Goal: Information Seeking & Learning: Learn about a topic

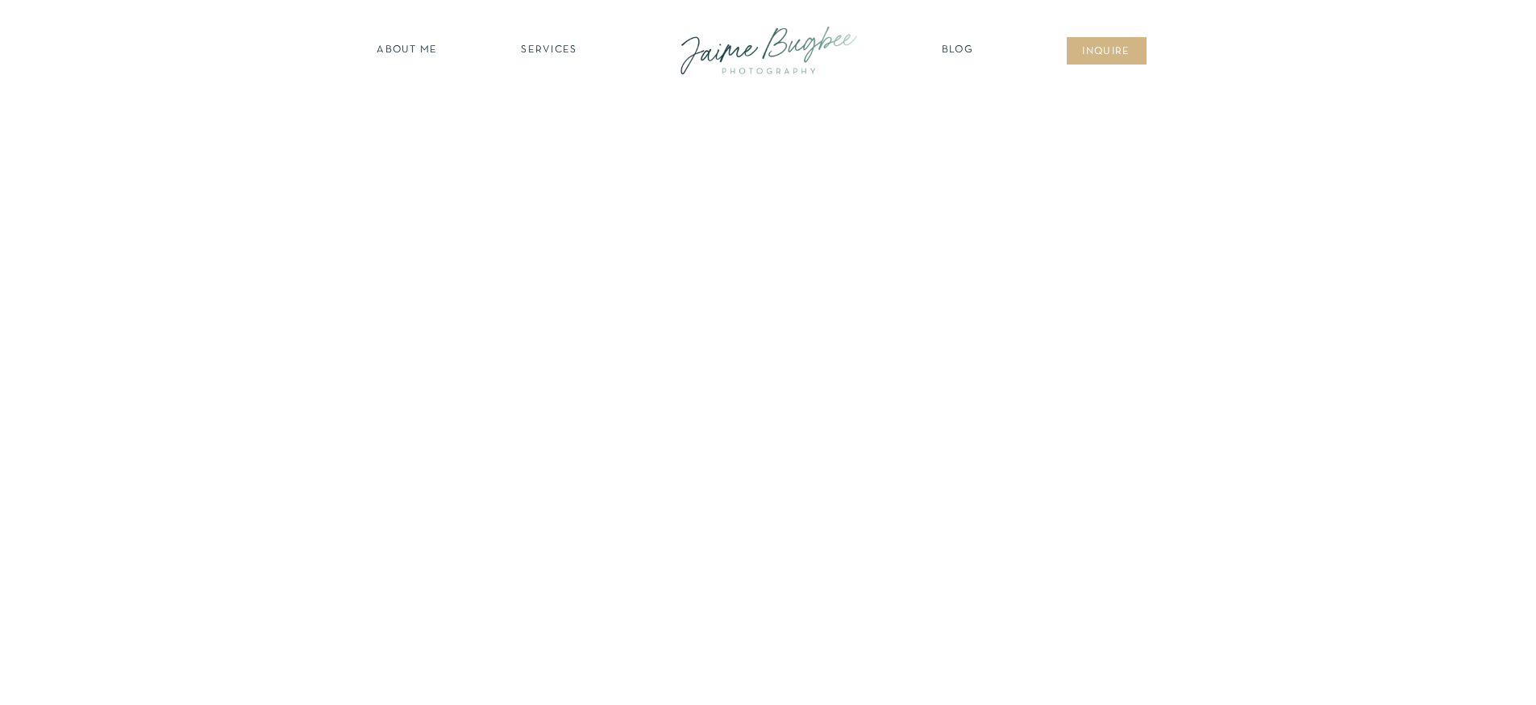
click at [554, 58] on nav "SERVICES" at bounding box center [549, 51] width 91 height 16
click at [537, 194] on nav "FOR PHOTOGS" at bounding box center [549, 187] width 123 height 15
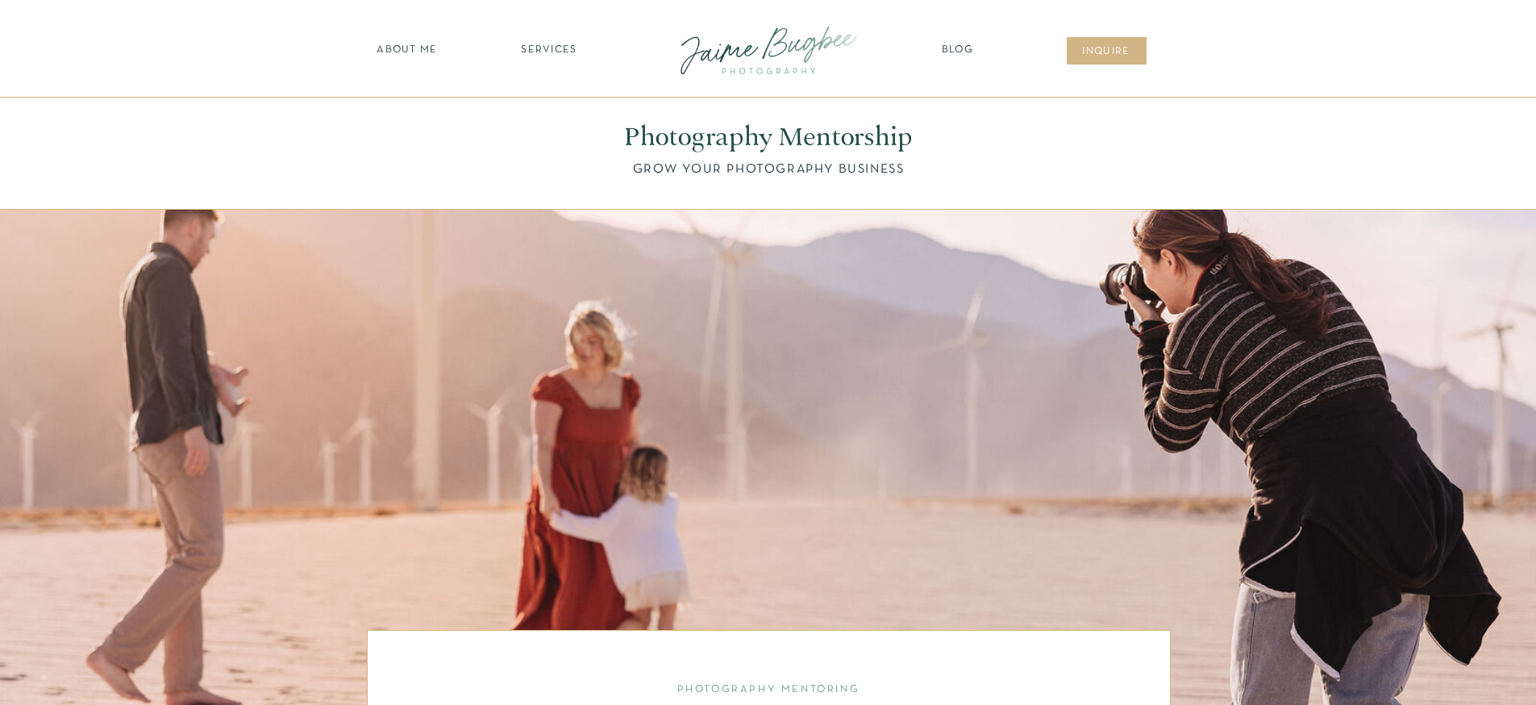
click at [558, 46] on nav "SERVICES" at bounding box center [549, 51] width 91 height 16
click at [553, 160] on nav "BUSINESSES" at bounding box center [549, 162] width 123 height 15
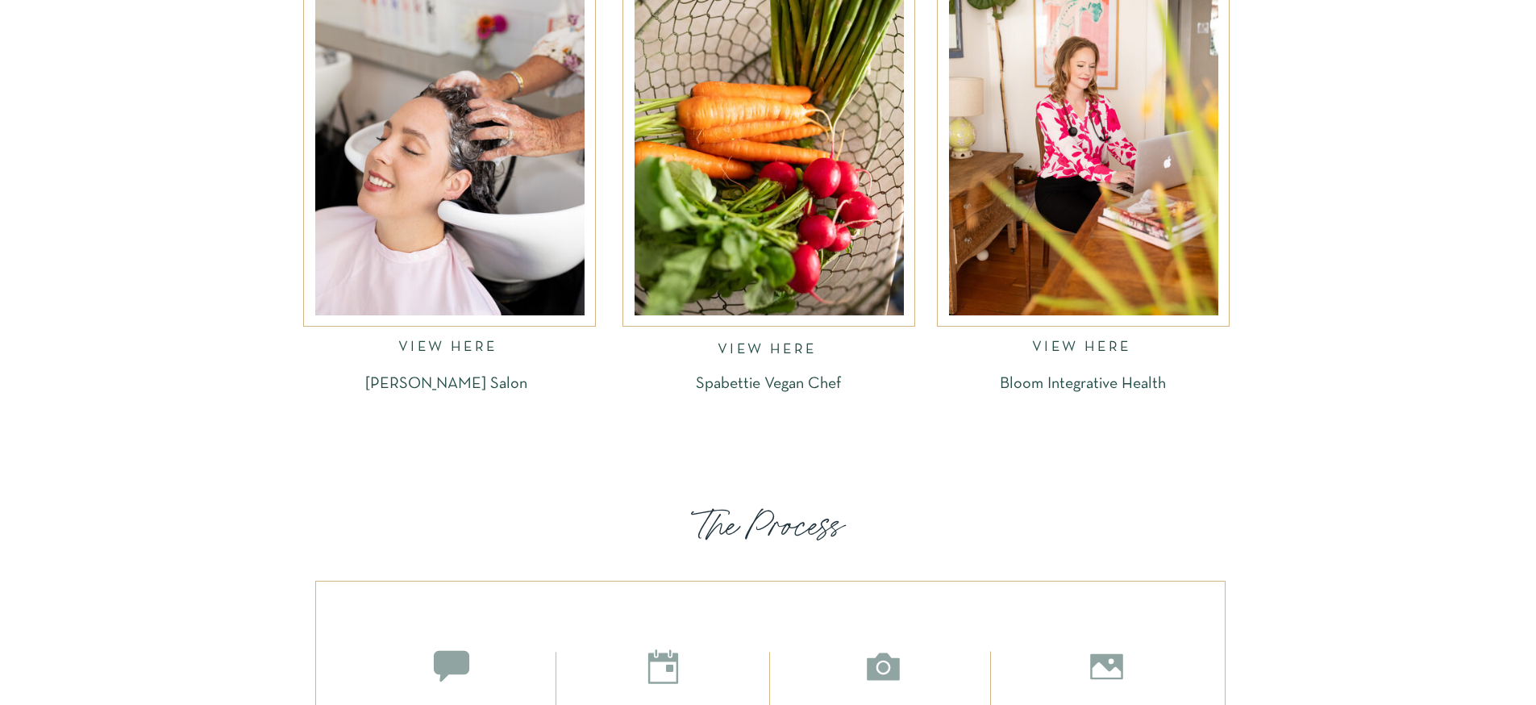
scroll to position [2338, 0]
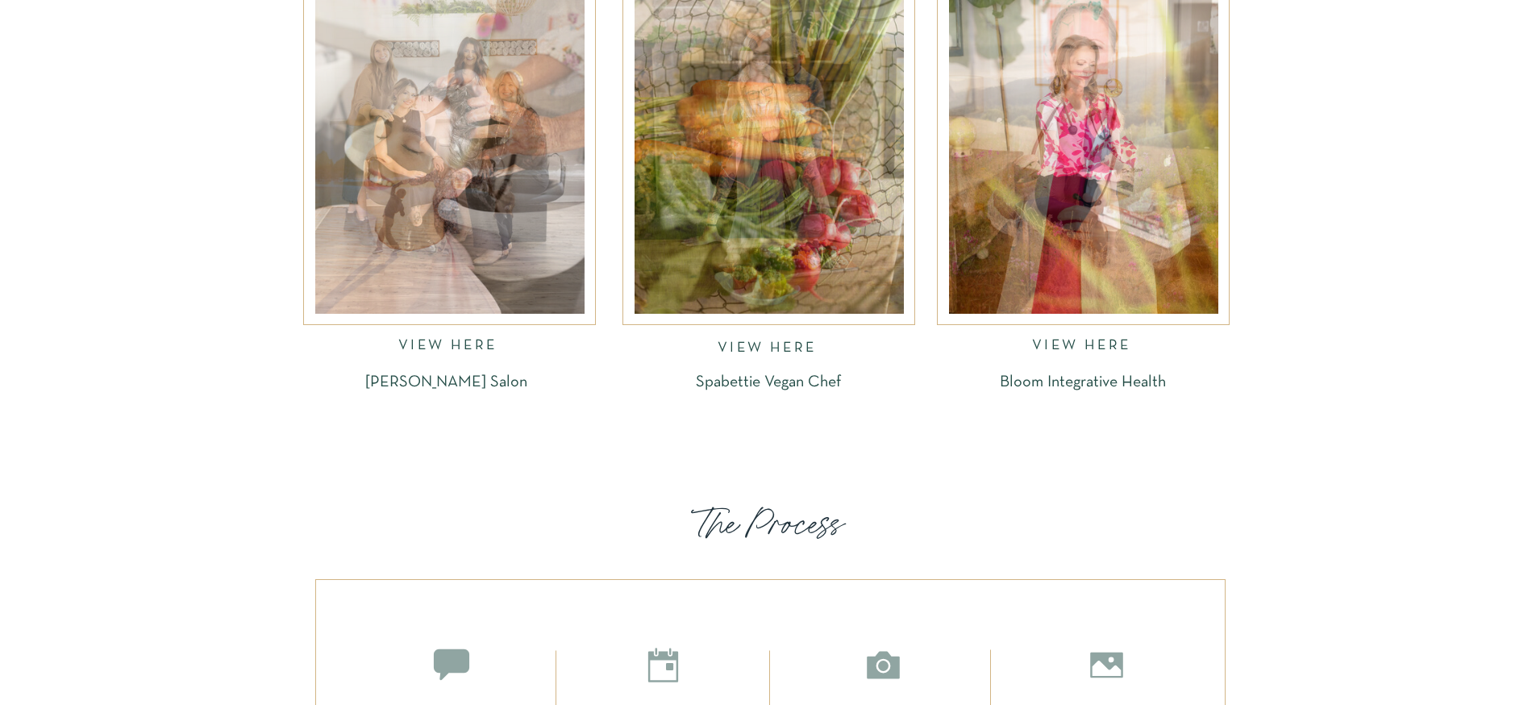
click at [1156, 206] on div at bounding box center [1083, 132] width 269 height 361
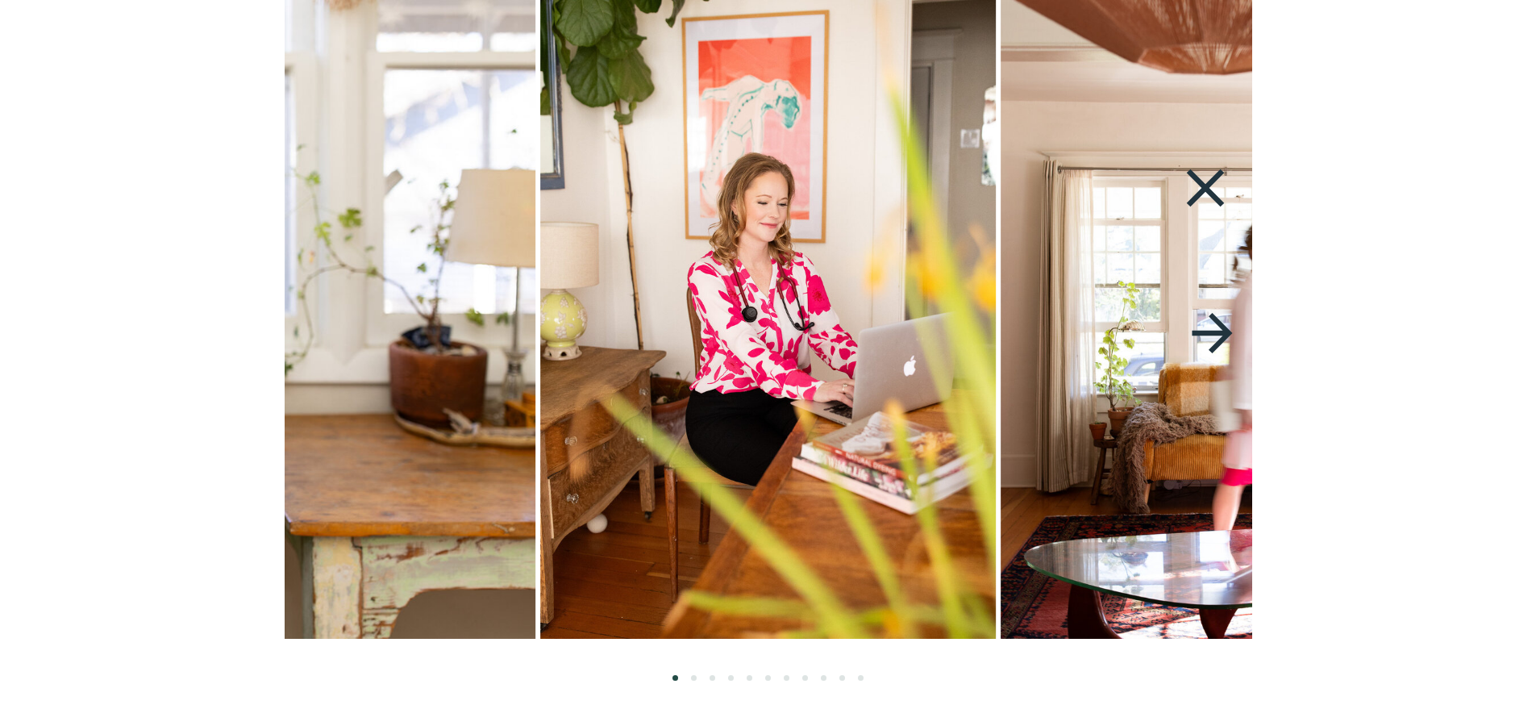
click at [1226, 339] on icon at bounding box center [1212, 333] width 60 height 68
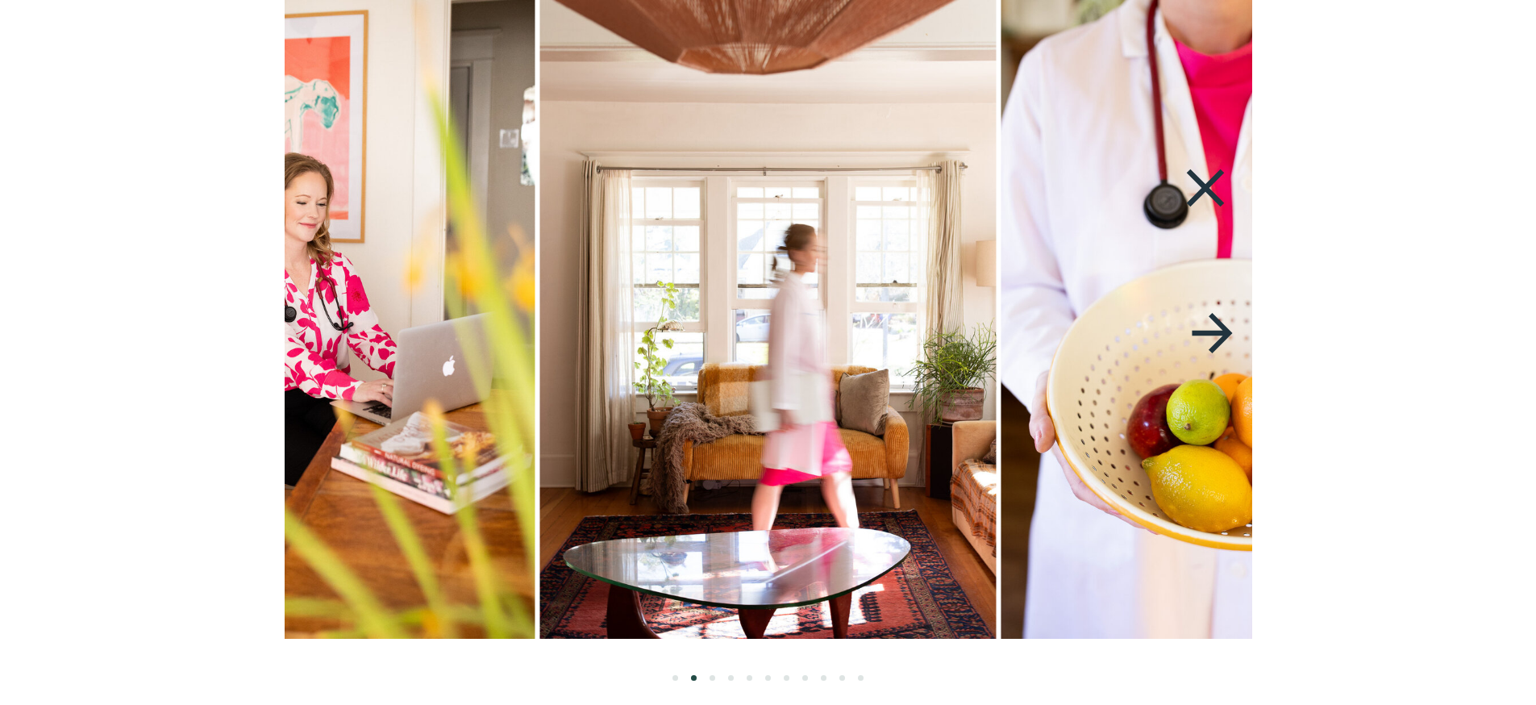
click at [1226, 339] on icon at bounding box center [1212, 333] width 60 height 68
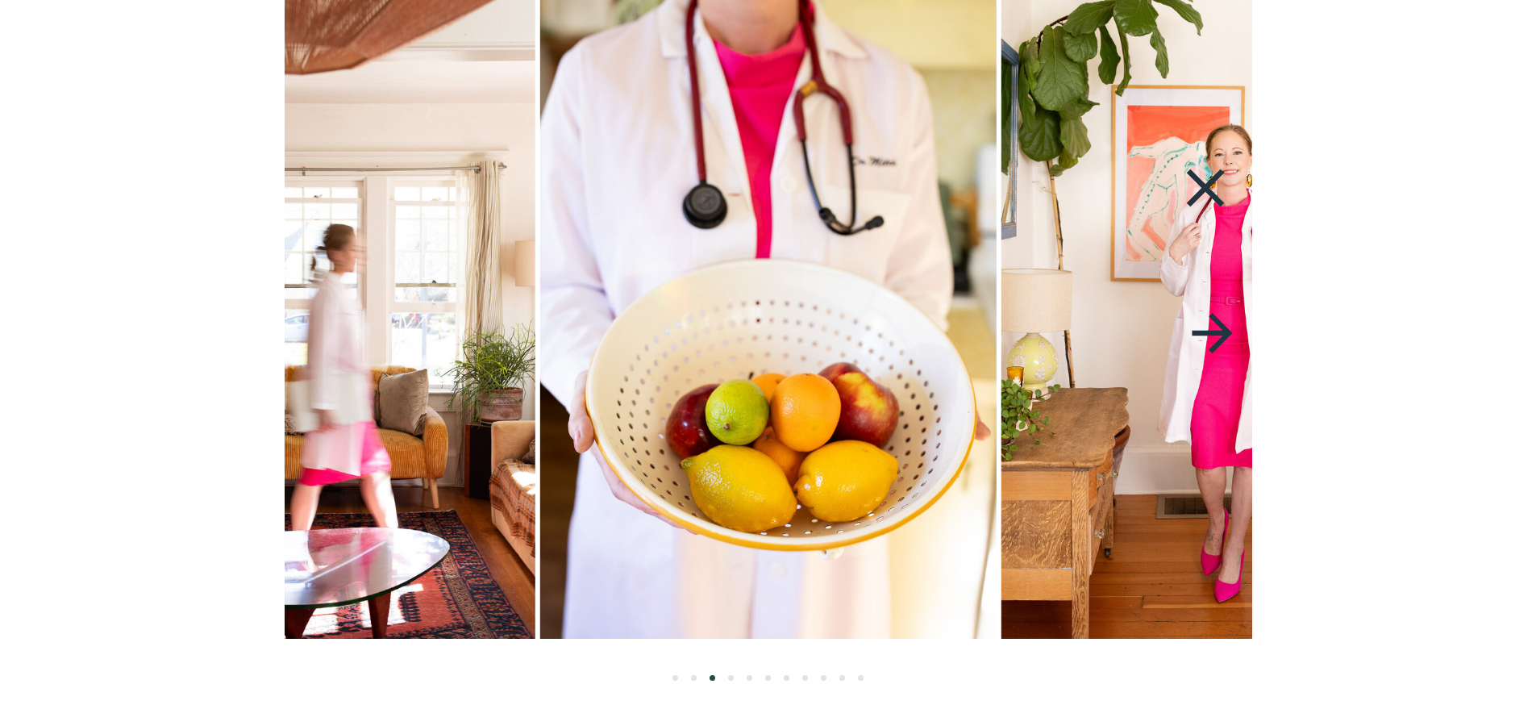
click at [1226, 339] on icon at bounding box center [1212, 333] width 60 height 68
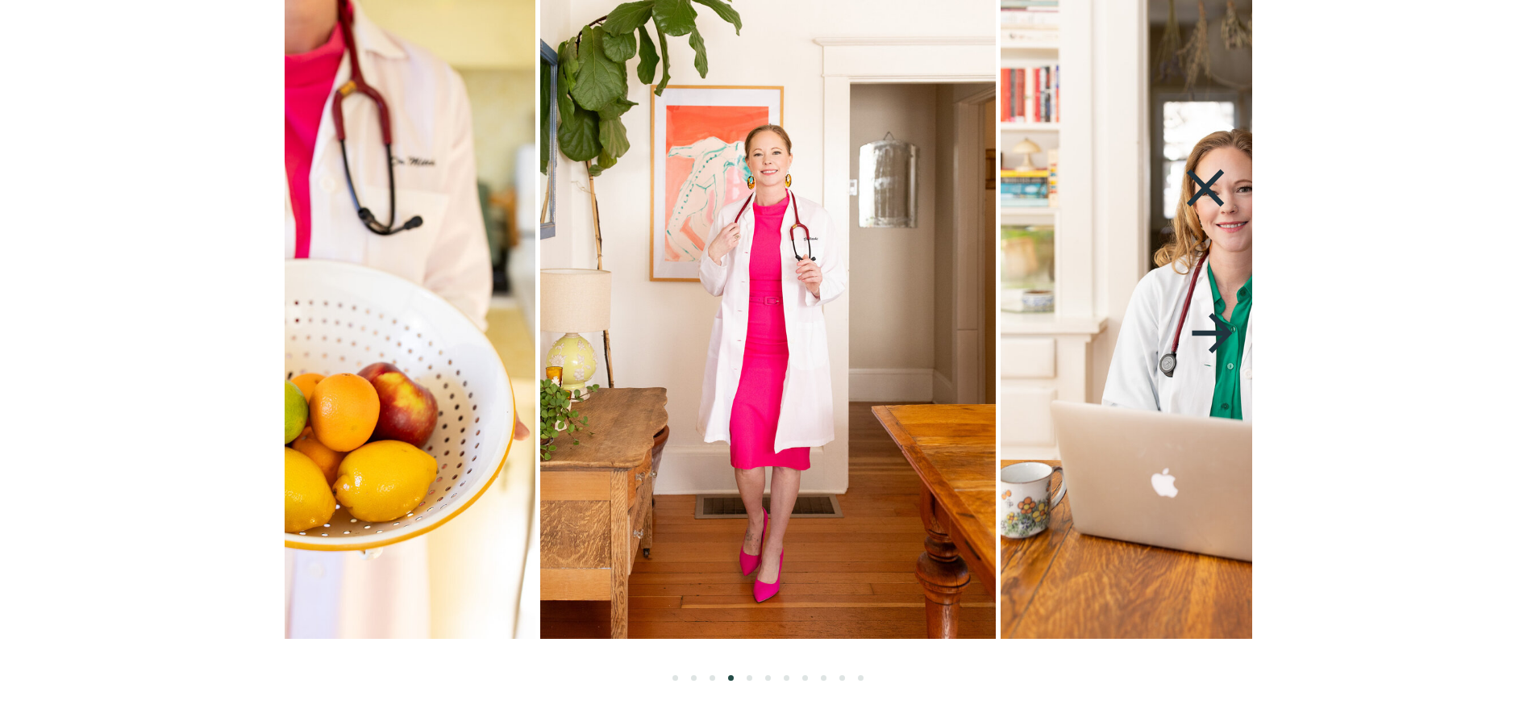
click at [1226, 339] on icon at bounding box center [1212, 333] width 60 height 68
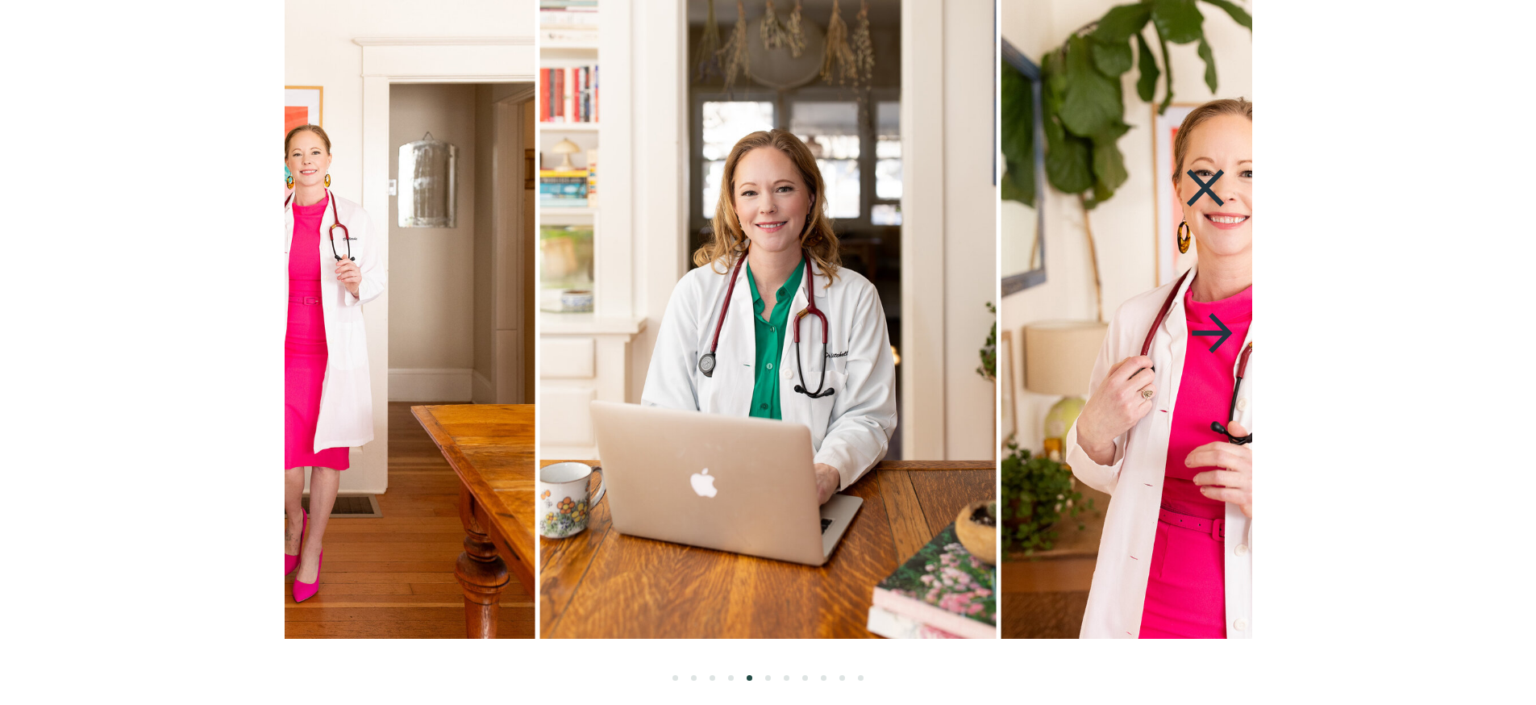
click at [1226, 339] on icon at bounding box center [1212, 333] width 60 height 68
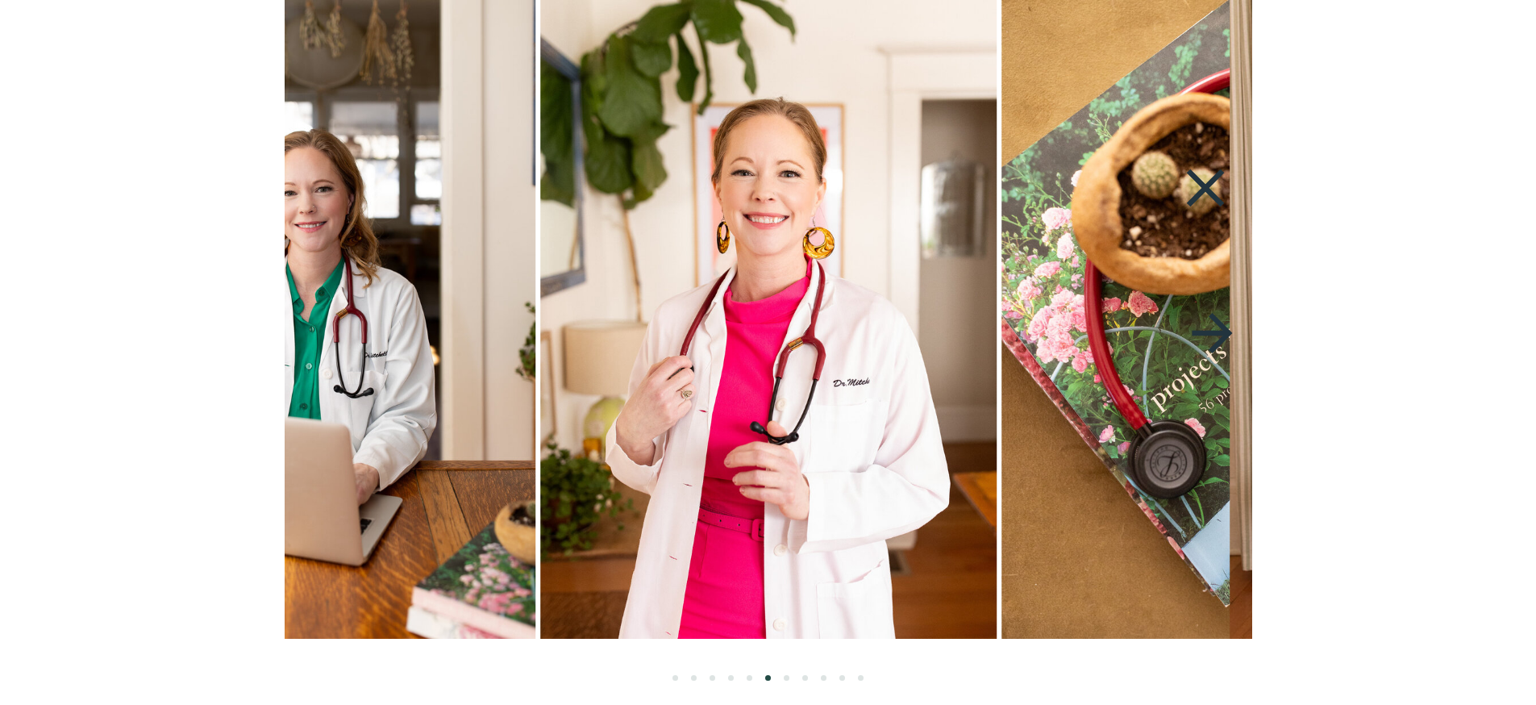
click at [1226, 339] on icon at bounding box center [1212, 333] width 60 height 68
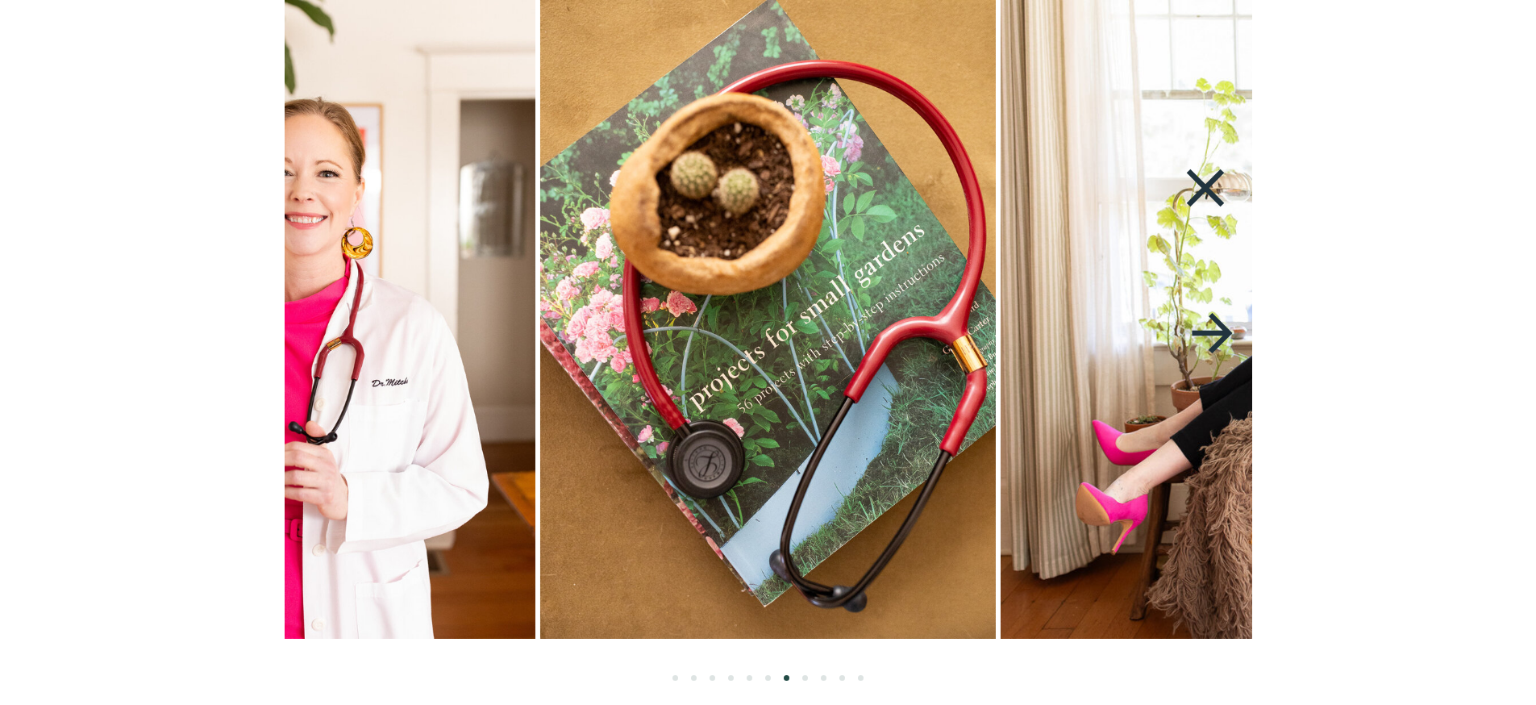
click at [1226, 339] on icon at bounding box center [1212, 333] width 60 height 68
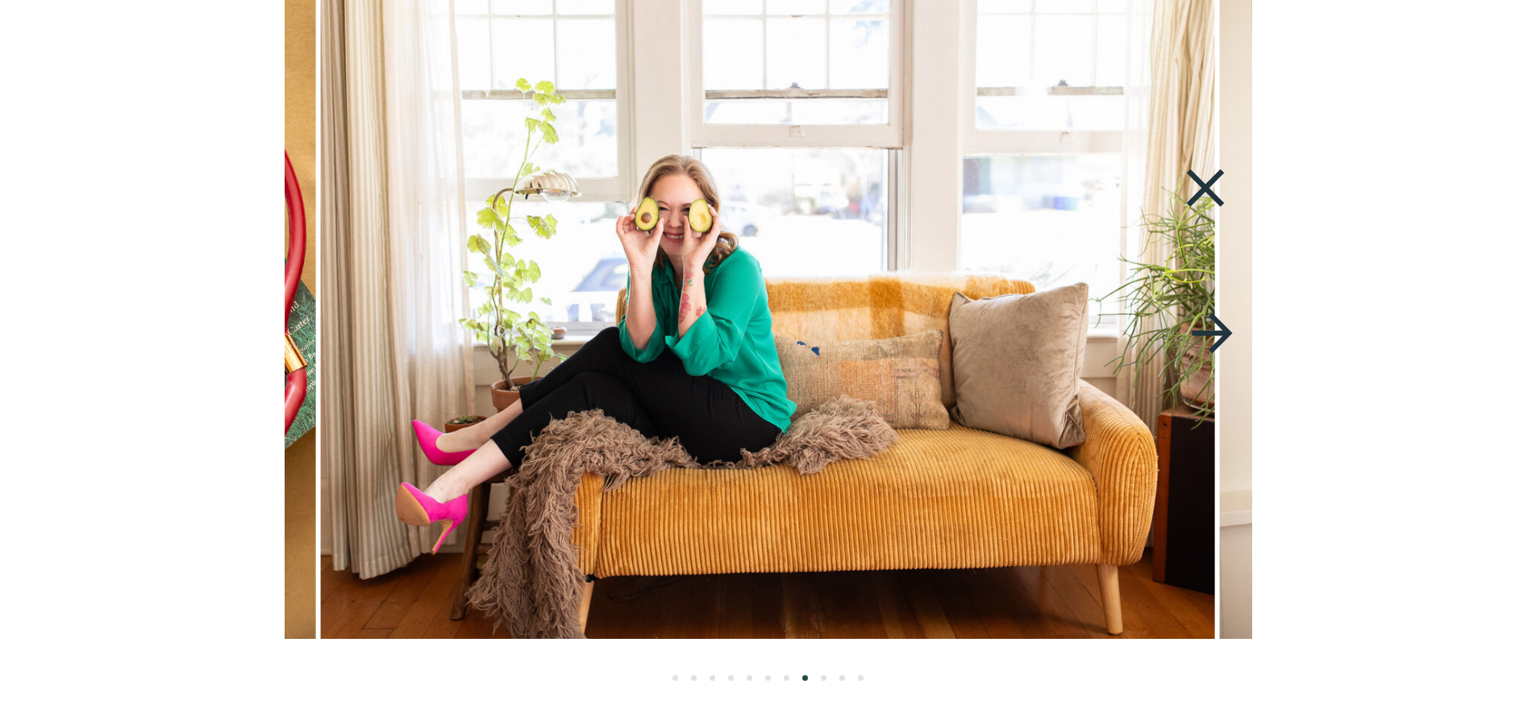
click at [1226, 339] on icon at bounding box center [1212, 333] width 60 height 68
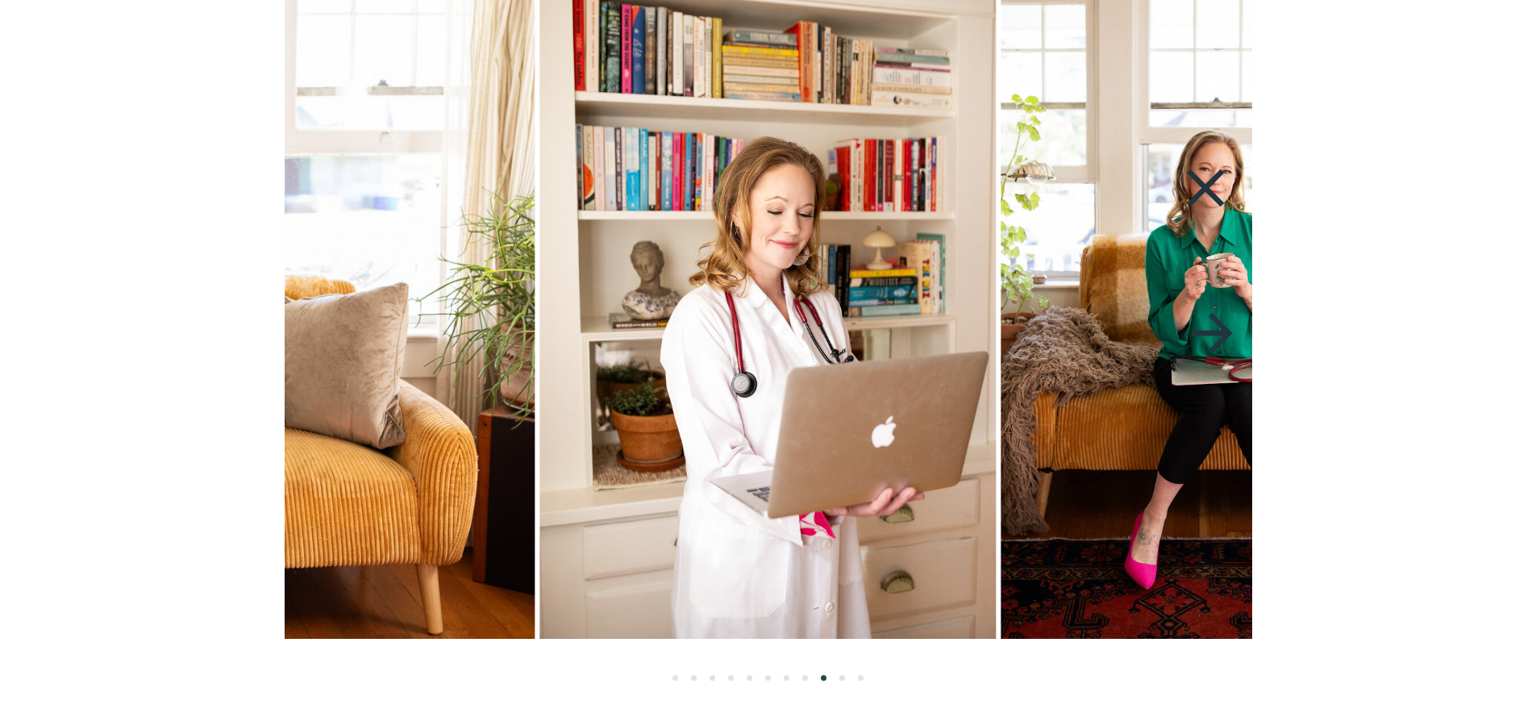
click at [1226, 339] on icon at bounding box center [1212, 333] width 60 height 68
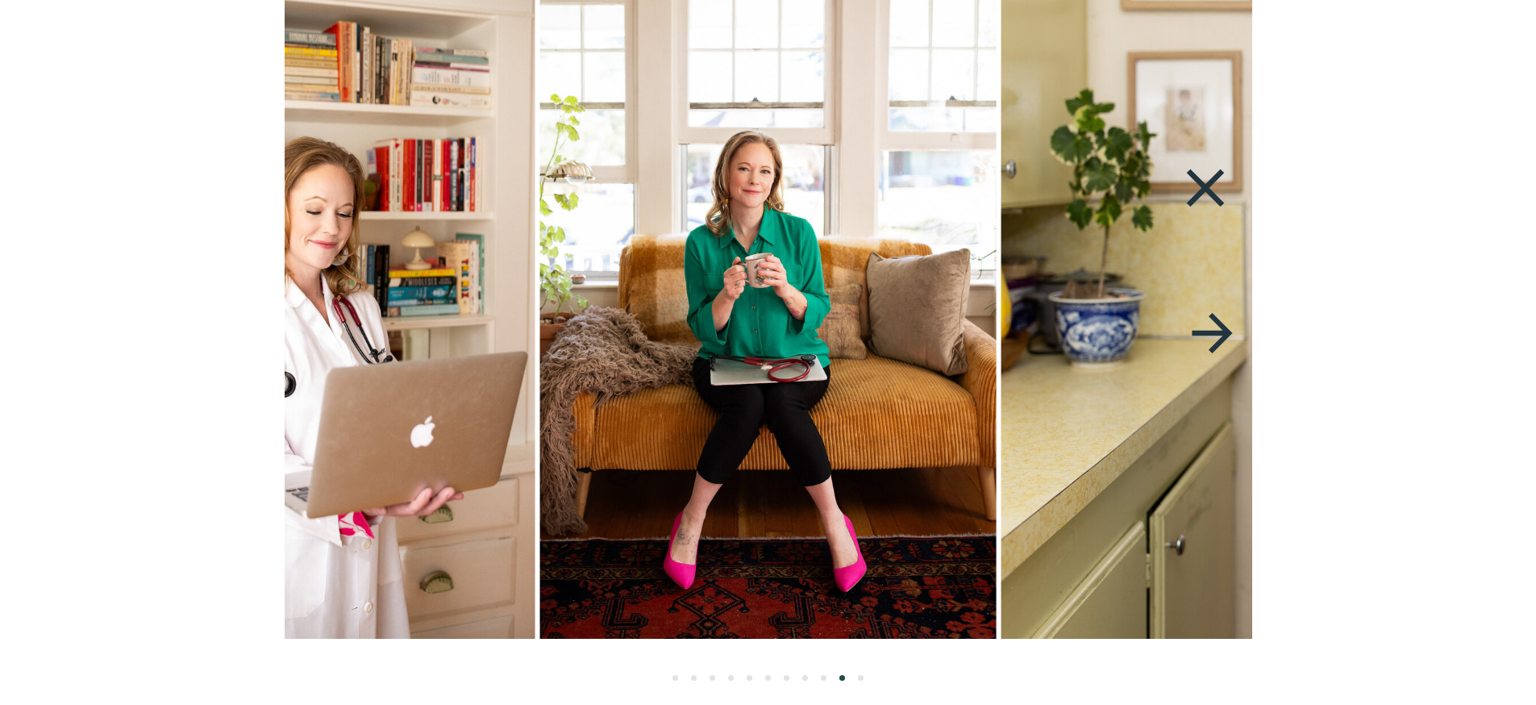
click at [847, 368] on img at bounding box center [768, 319] width 456 height 639
click at [1207, 314] on icon at bounding box center [1212, 333] width 60 height 68
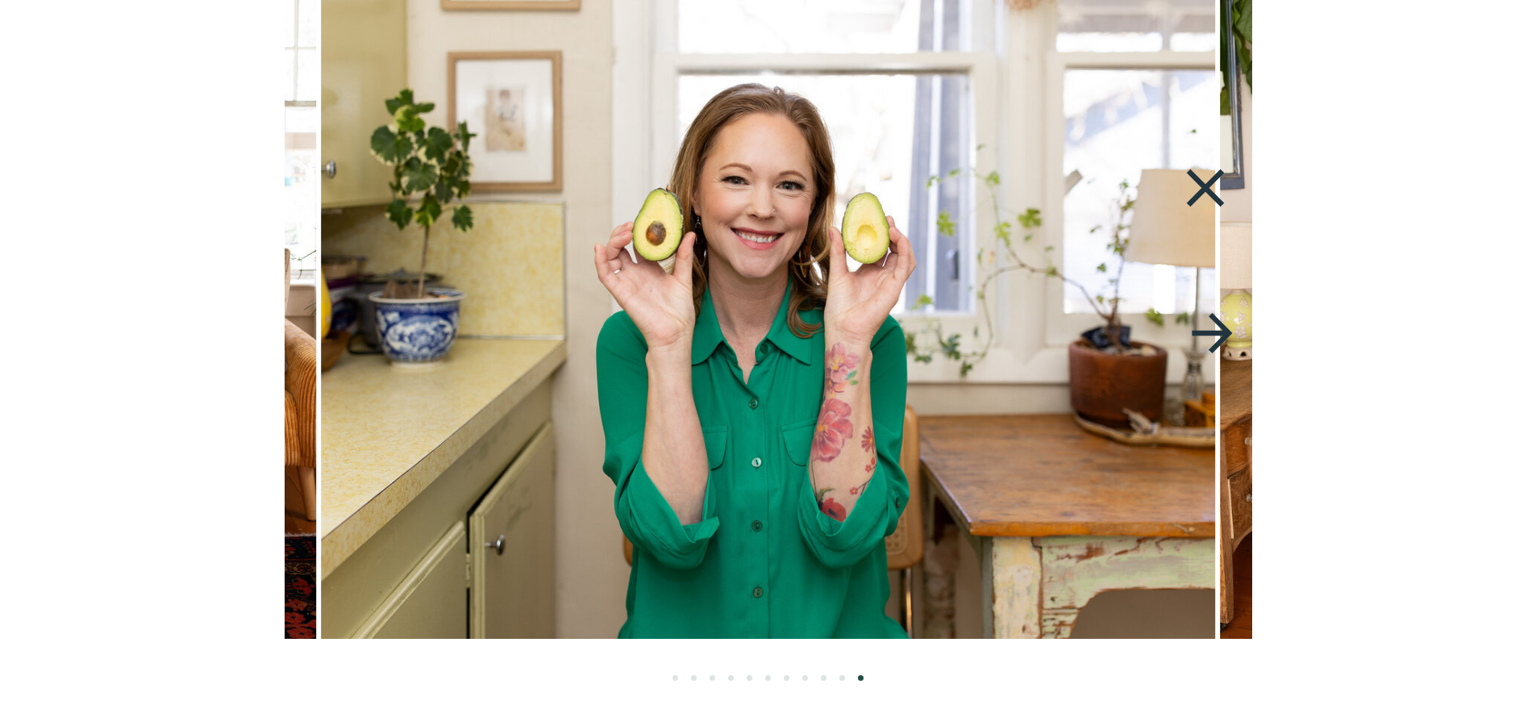
click at [1208, 315] on icon at bounding box center [1212, 333] width 60 height 68
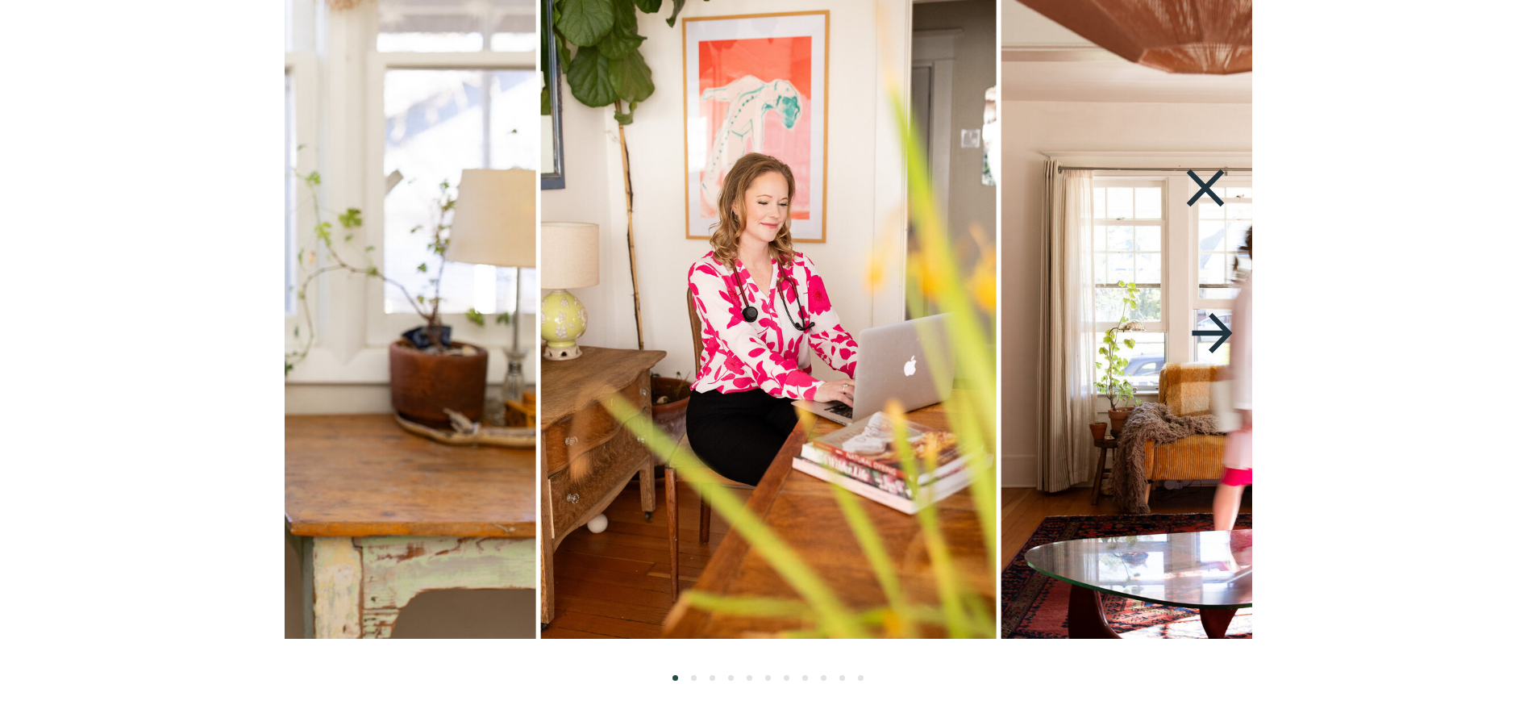
click at [1208, 315] on icon at bounding box center [1212, 333] width 60 height 68
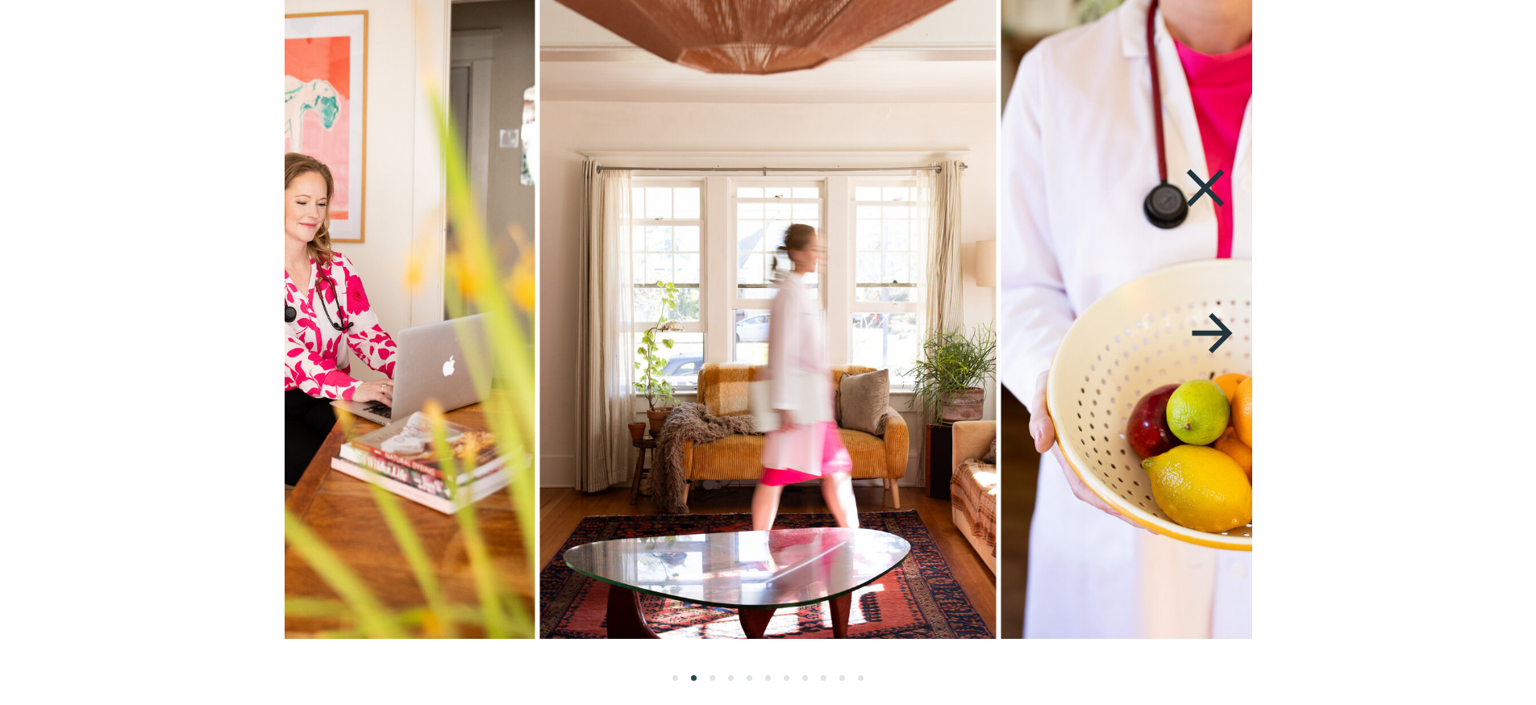
scroll to position [2338, 0]
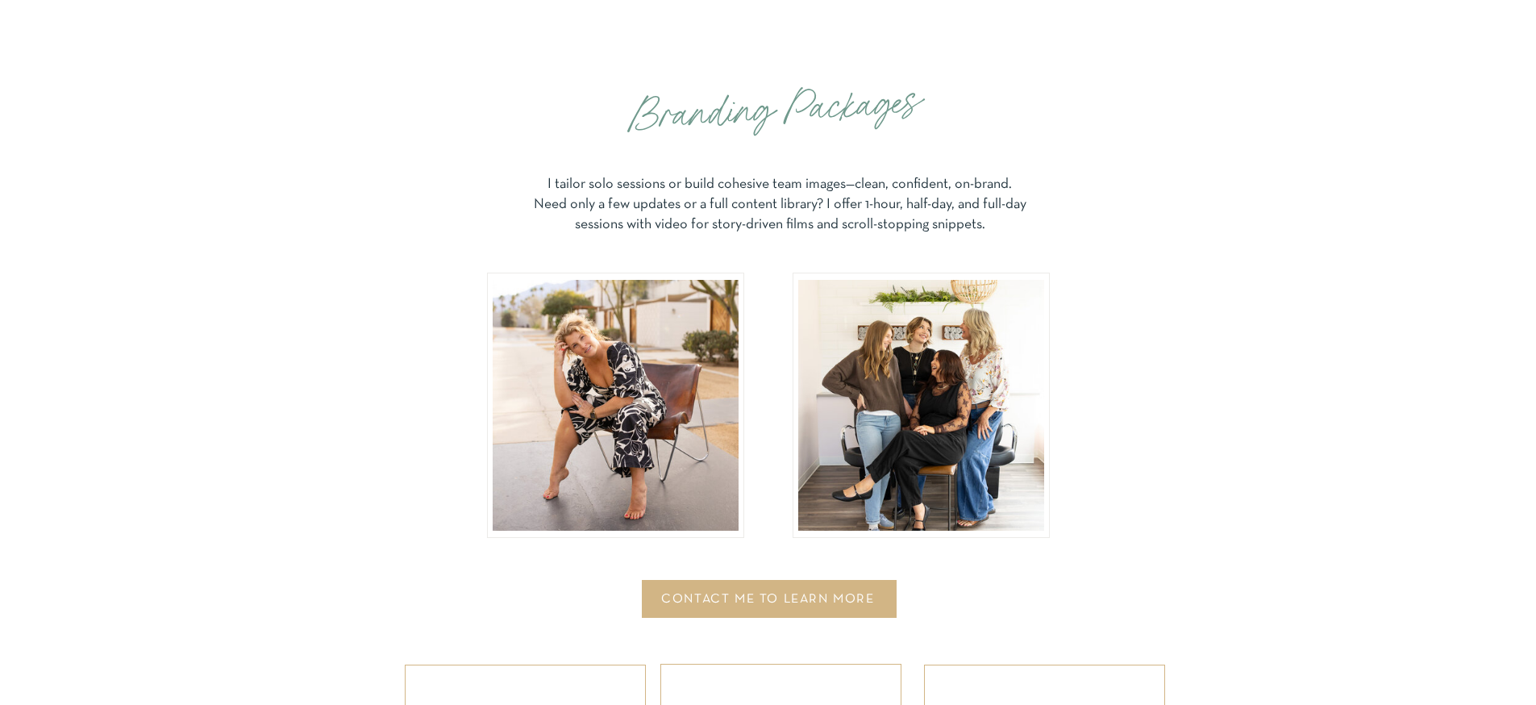
scroll to position [3258, 0]
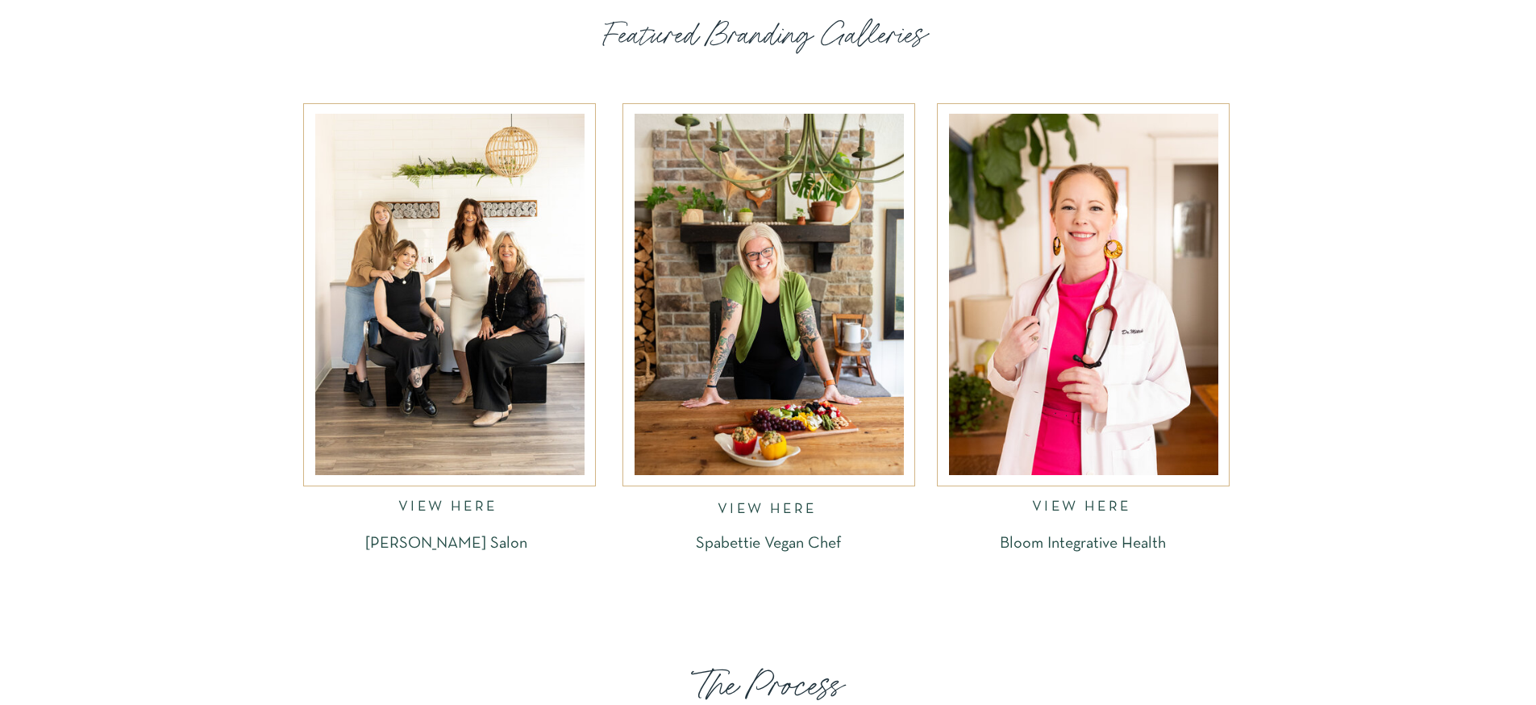
click at [495, 285] on div at bounding box center [449, 294] width 269 height 361
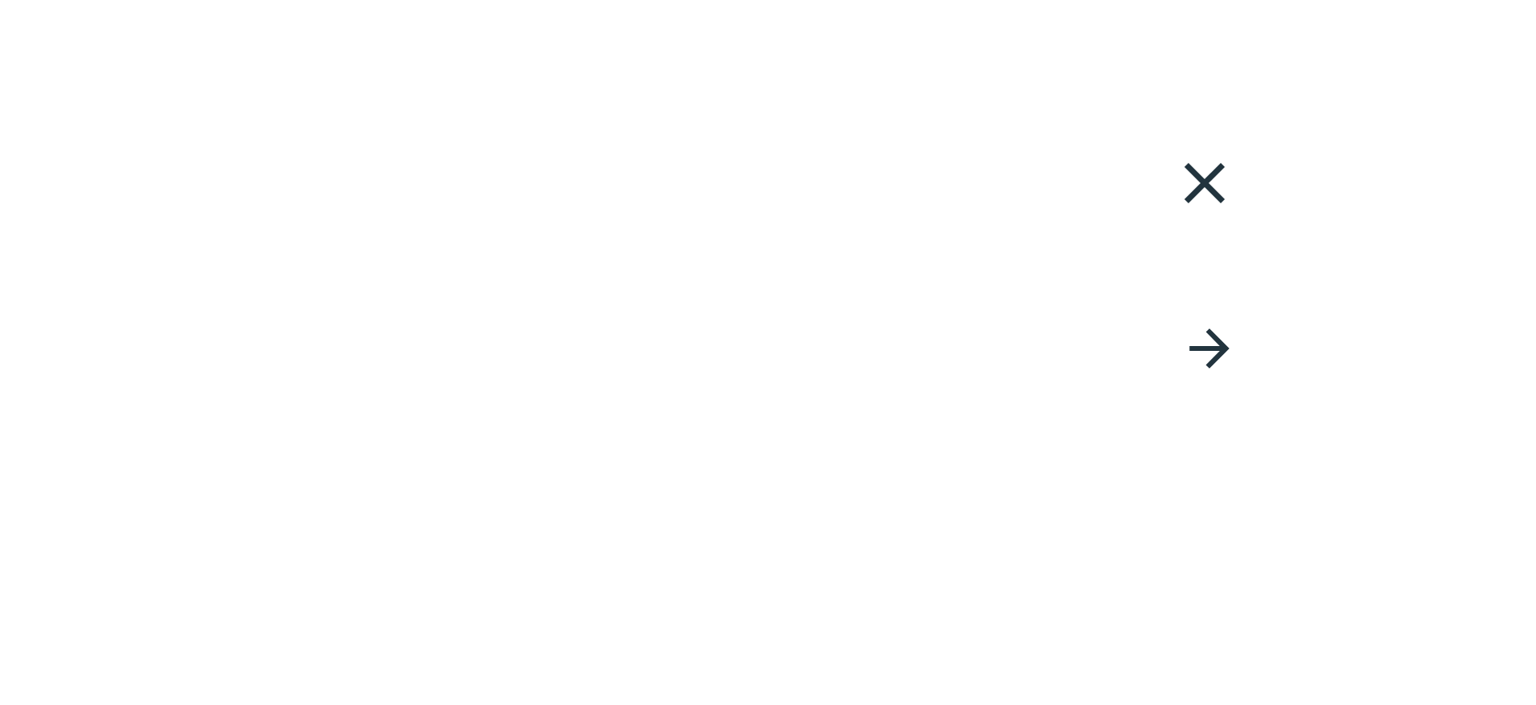
scroll to position [2927, 0]
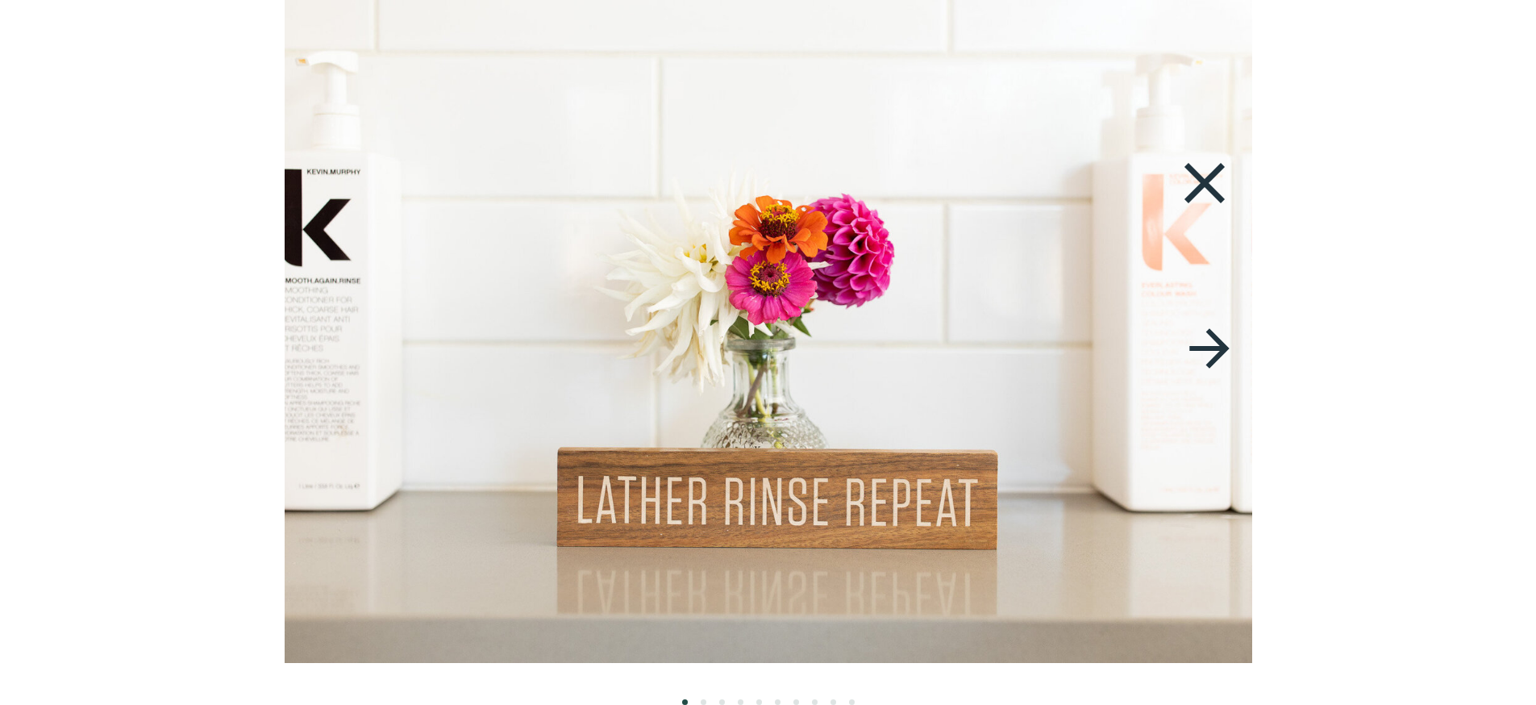
click at [1216, 351] on icon at bounding box center [1210, 348] width 60 height 63
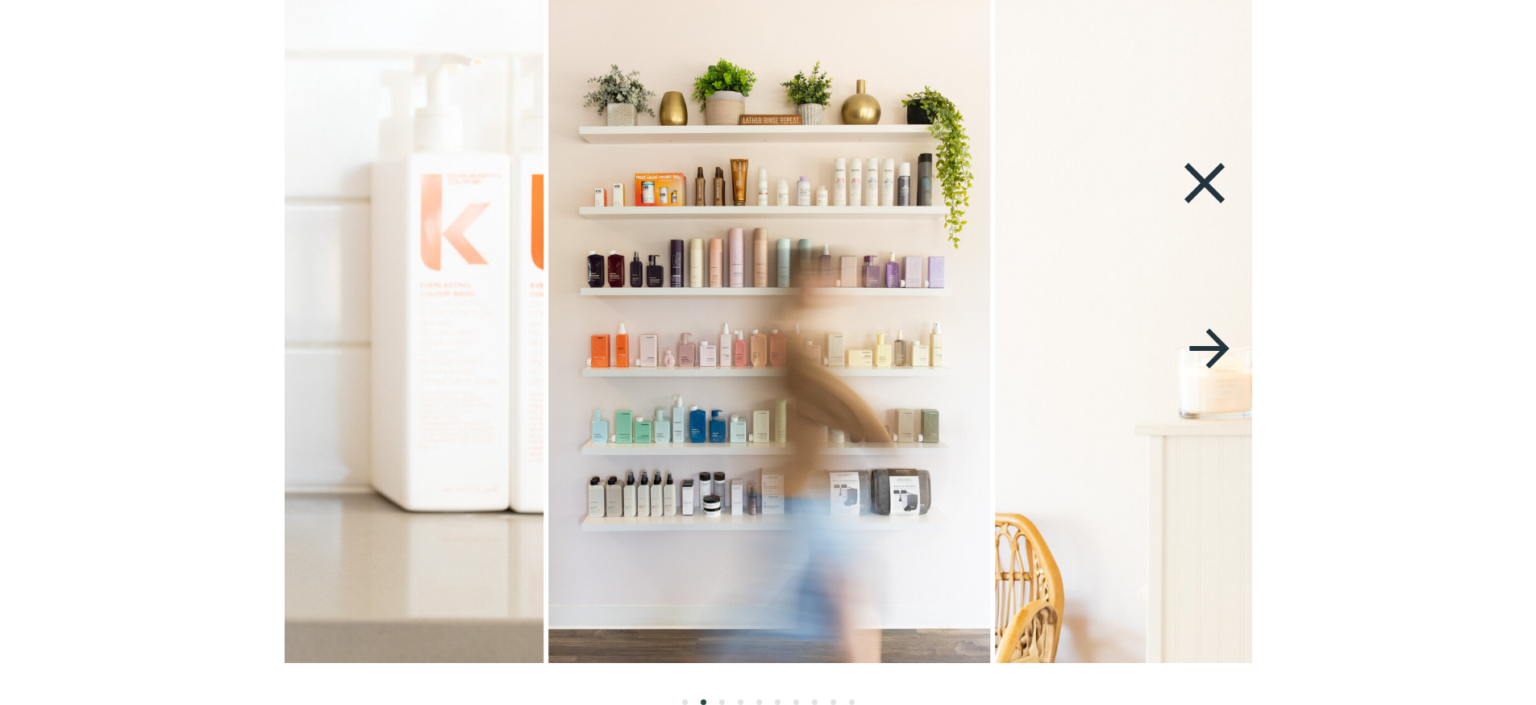
click at [1216, 351] on icon at bounding box center [1210, 348] width 60 height 63
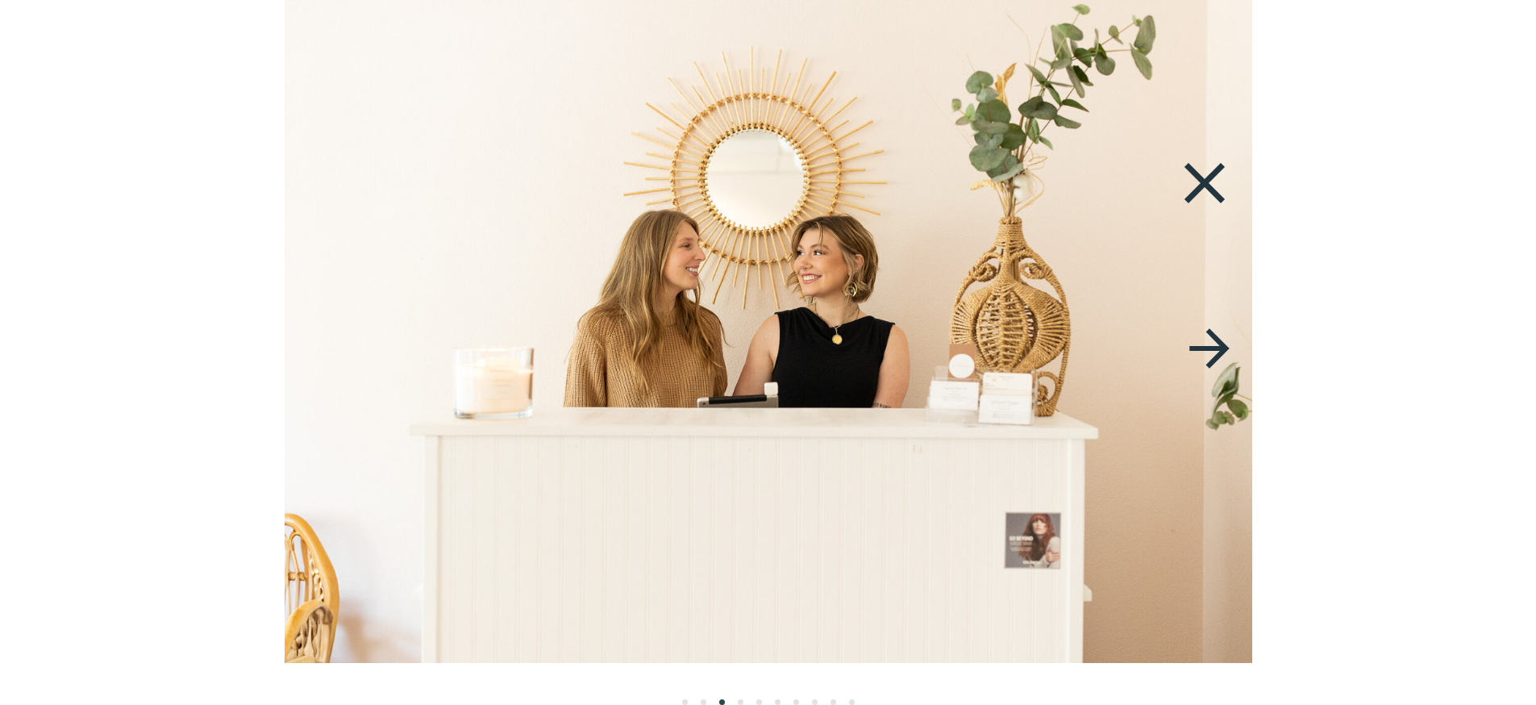
click at [1216, 351] on icon at bounding box center [1210, 348] width 60 height 63
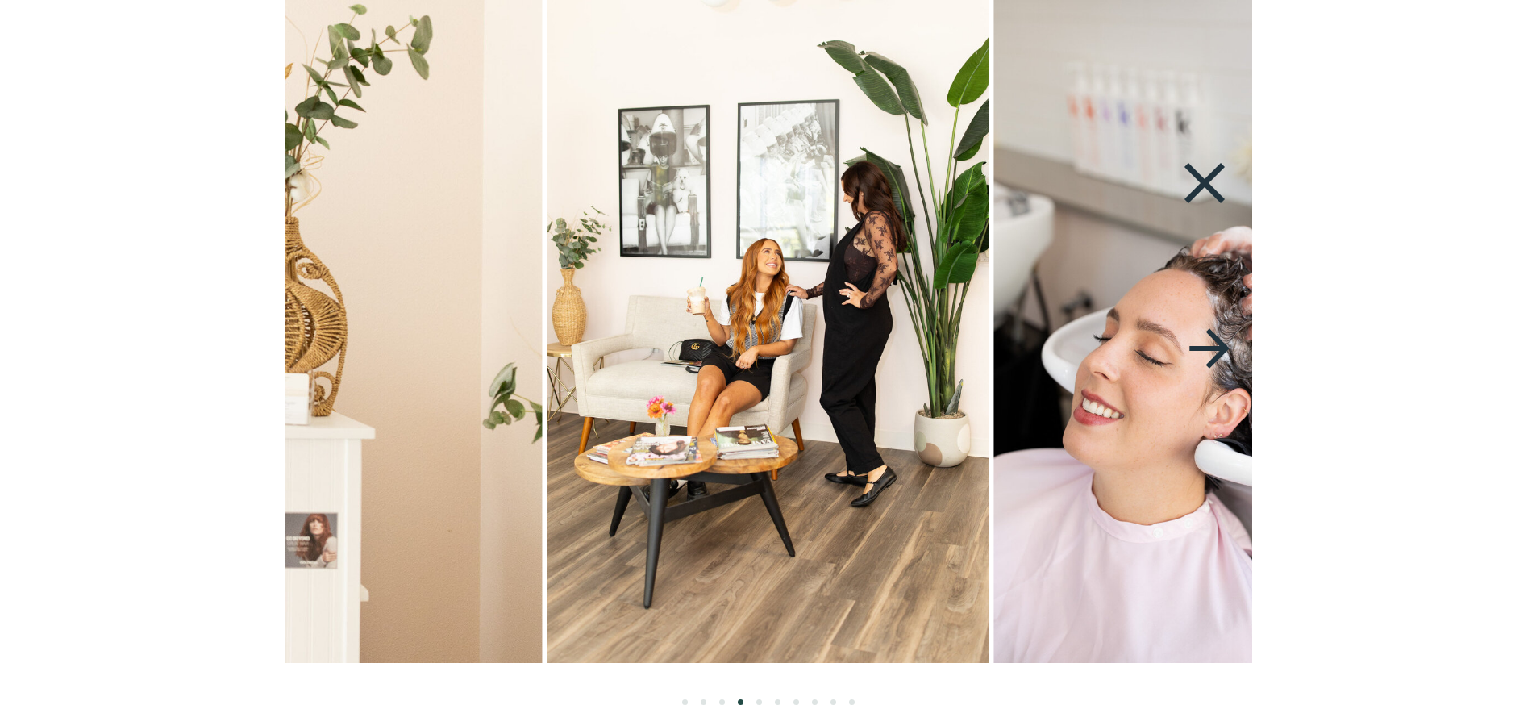
click at [1216, 351] on icon at bounding box center [1210, 348] width 60 height 63
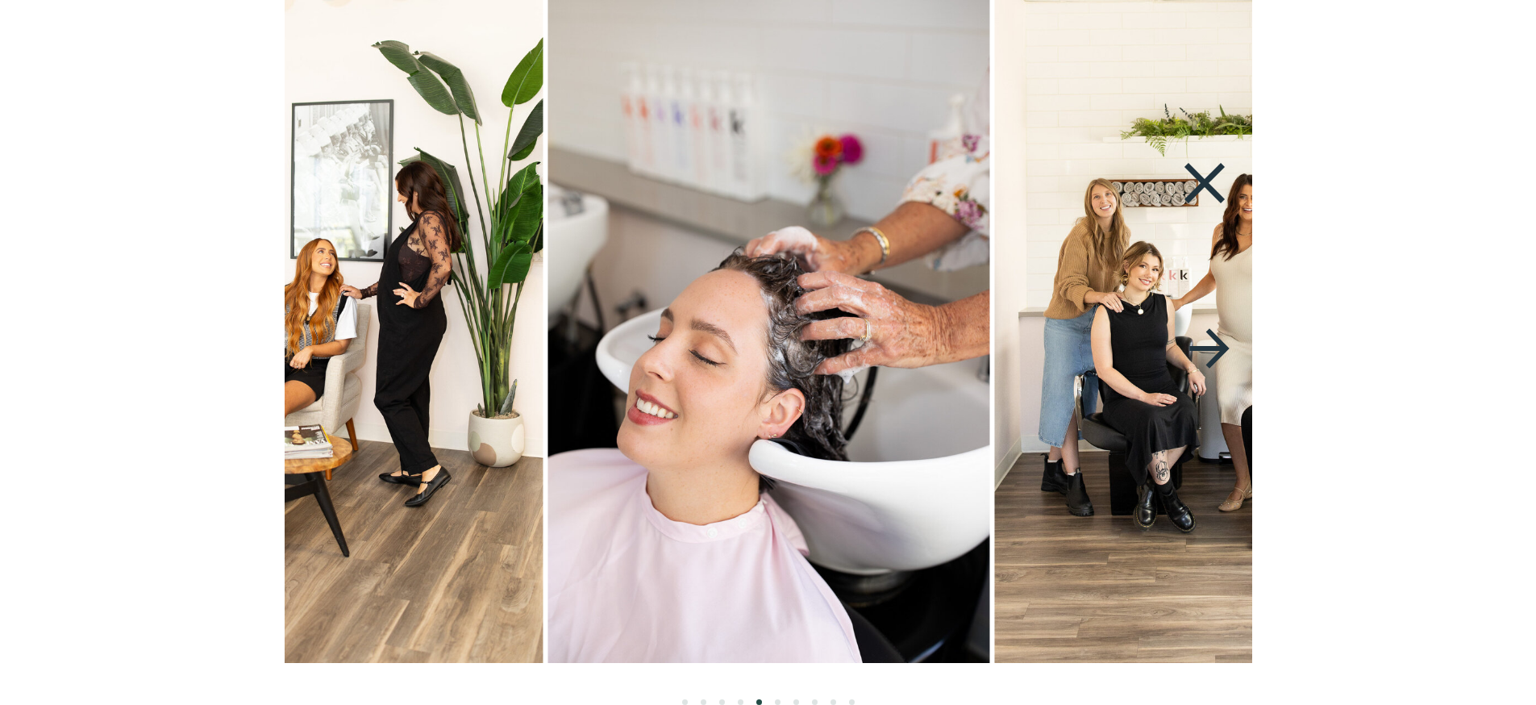
click at [1216, 351] on icon at bounding box center [1210, 348] width 60 height 63
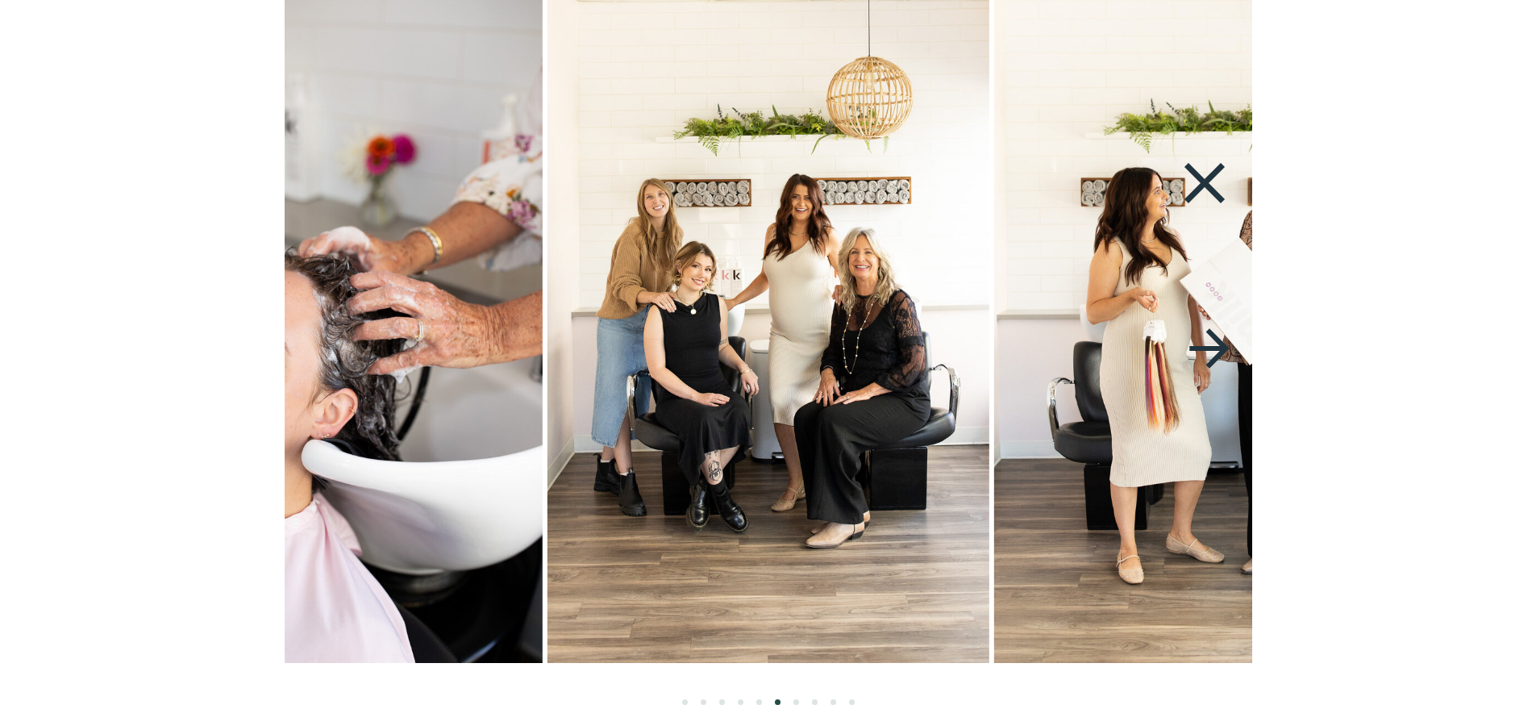
click at [1216, 351] on icon at bounding box center [1210, 348] width 60 height 63
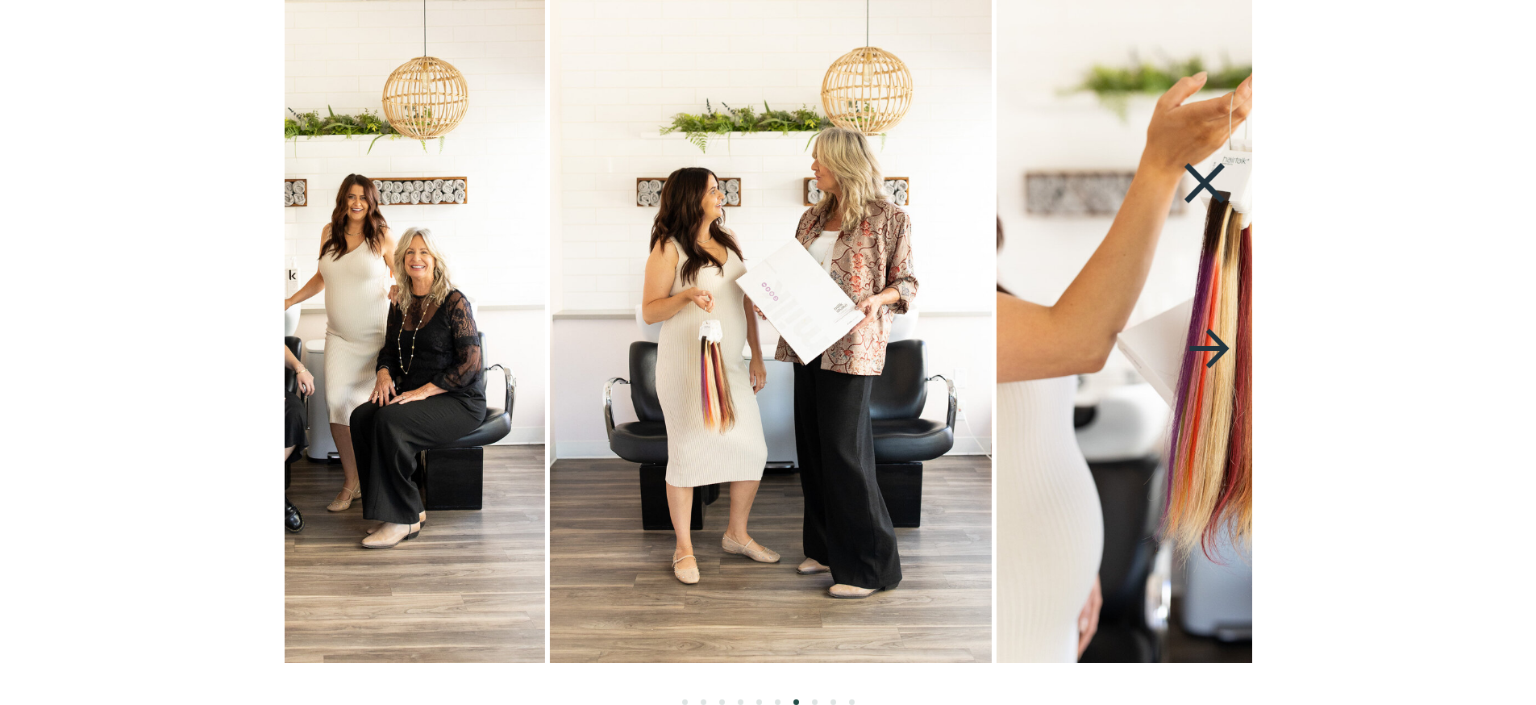
click at [1216, 351] on icon at bounding box center [1210, 348] width 60 height 63
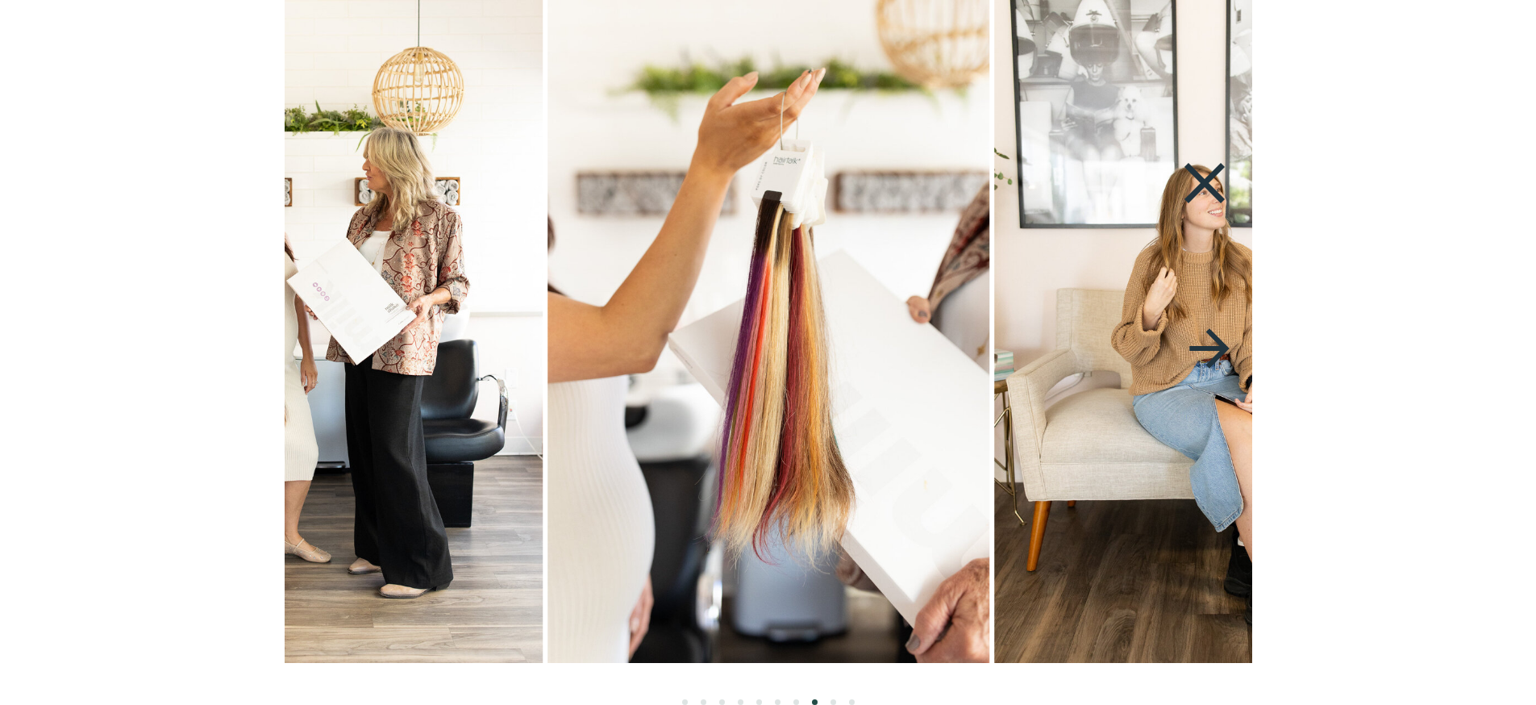
click at [1216, 351] on icon at bounding box center [1210, 348] width 60 height 63
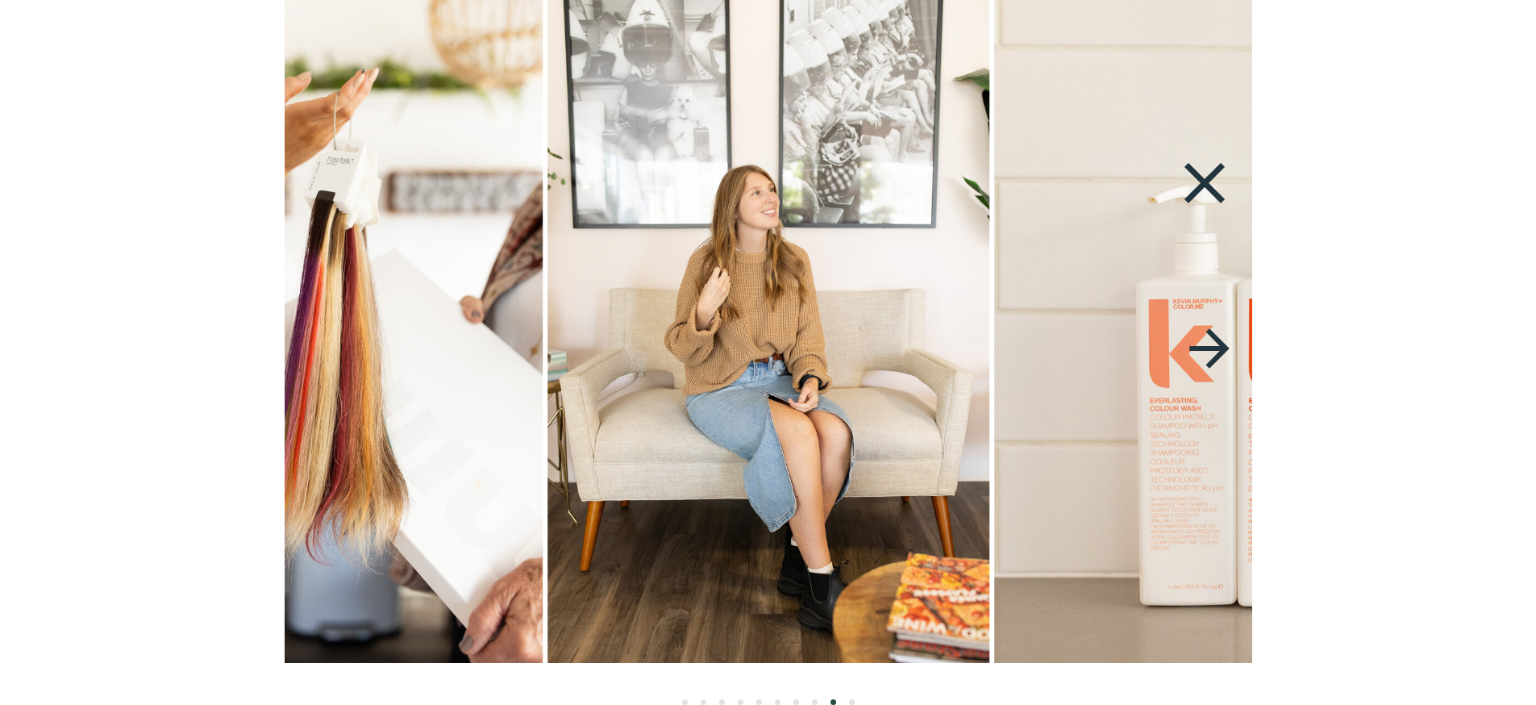
click at [1216, 351] on icon at bounding box center [1210, 348] width 60 height 63
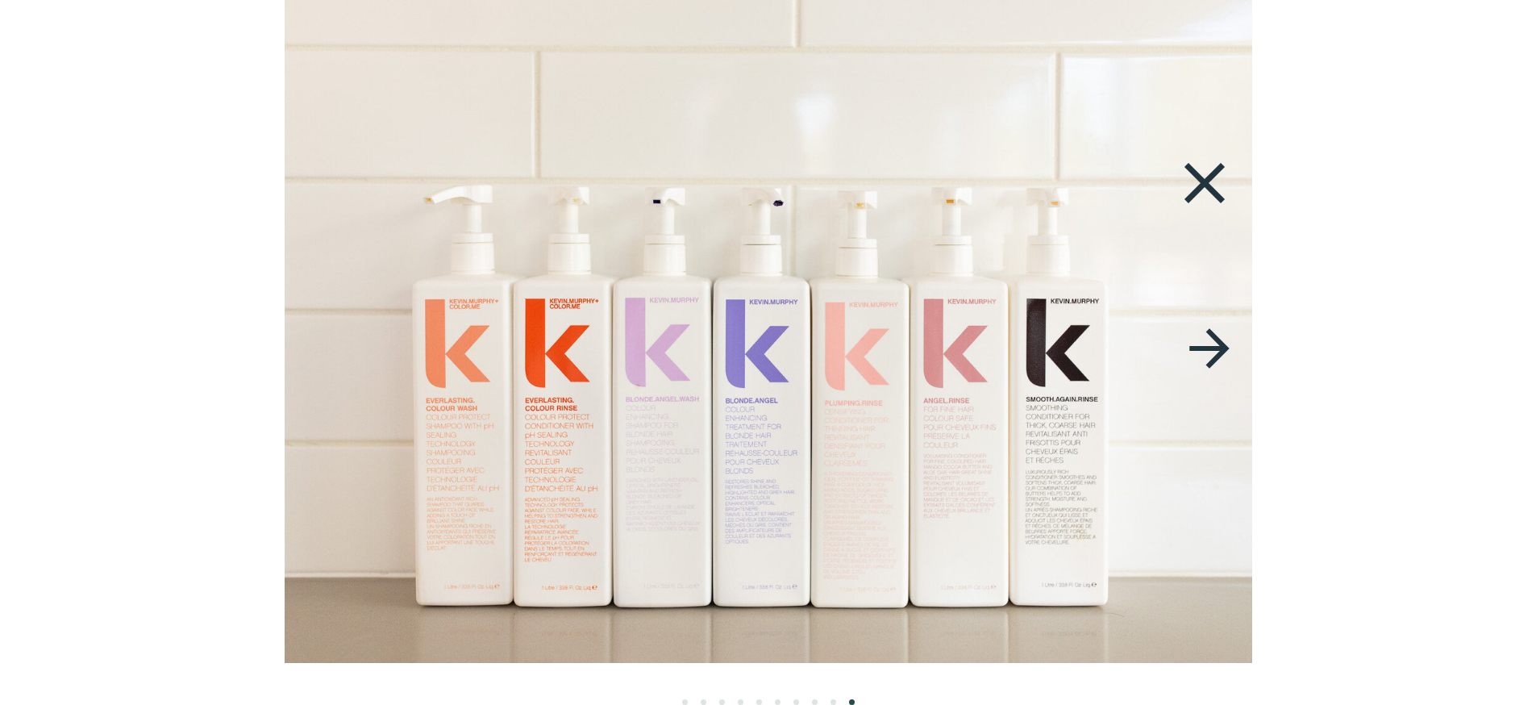
click at [1216, 351] on icon at bounding box center [1210, 348] width 60 height 63
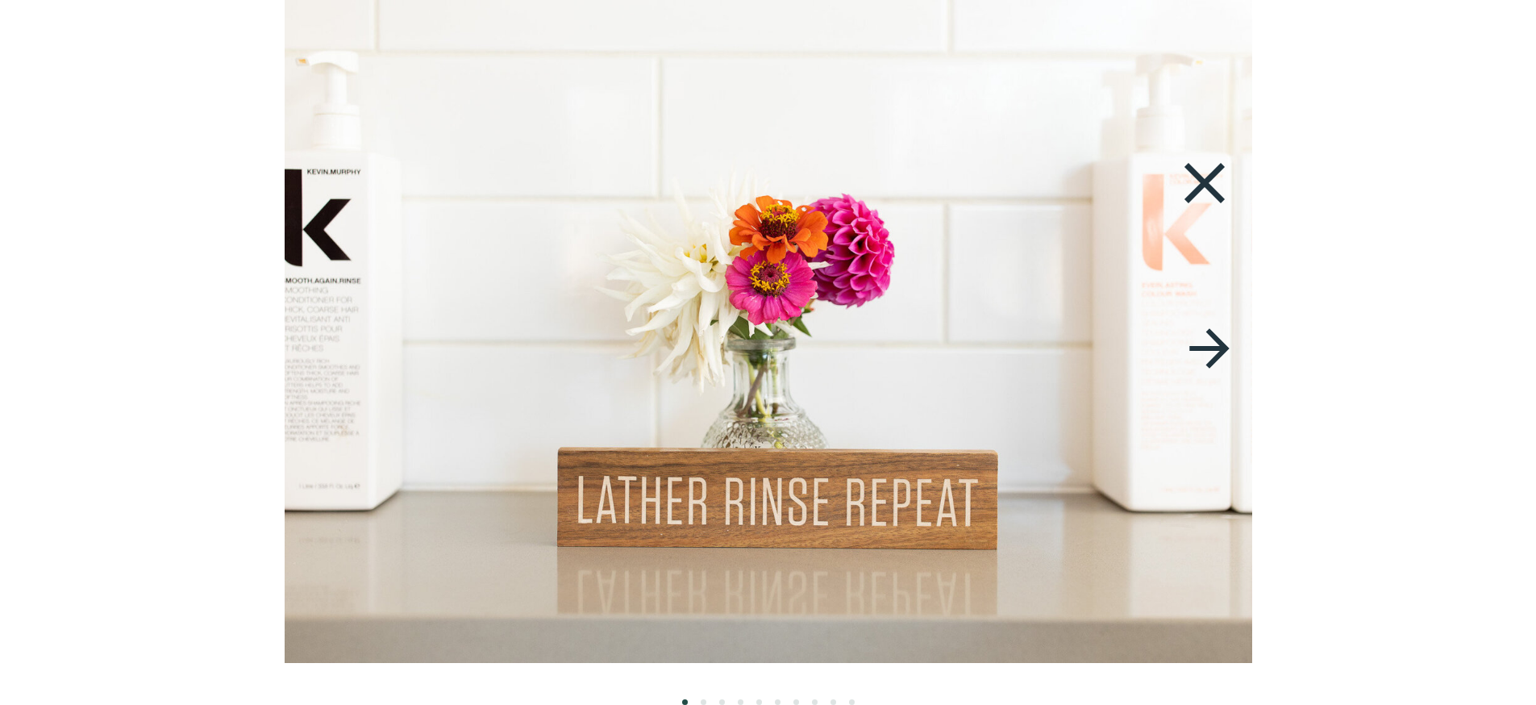
click at [1214, 176] on icon at bounding box center [1204, 183] width 40 height 40
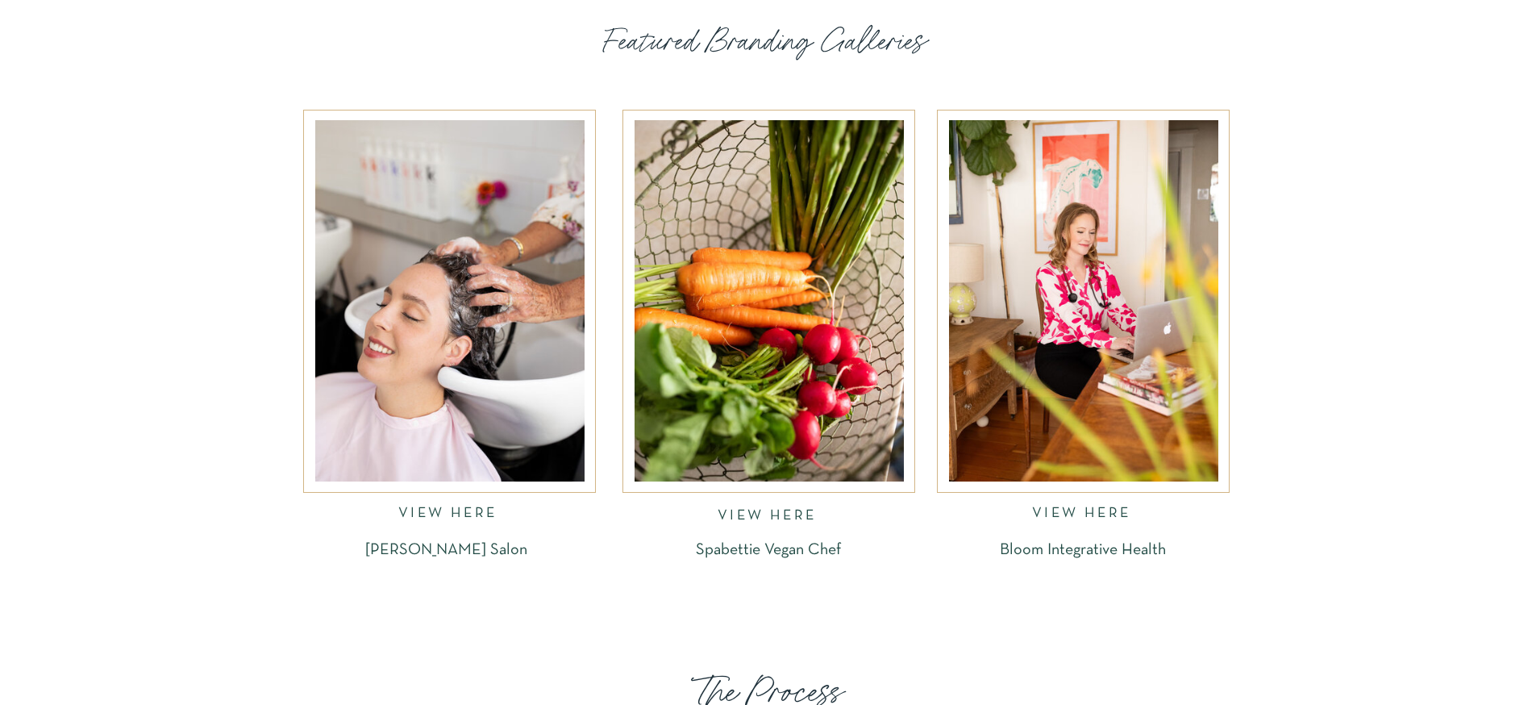
scroll to position [2158, 0]
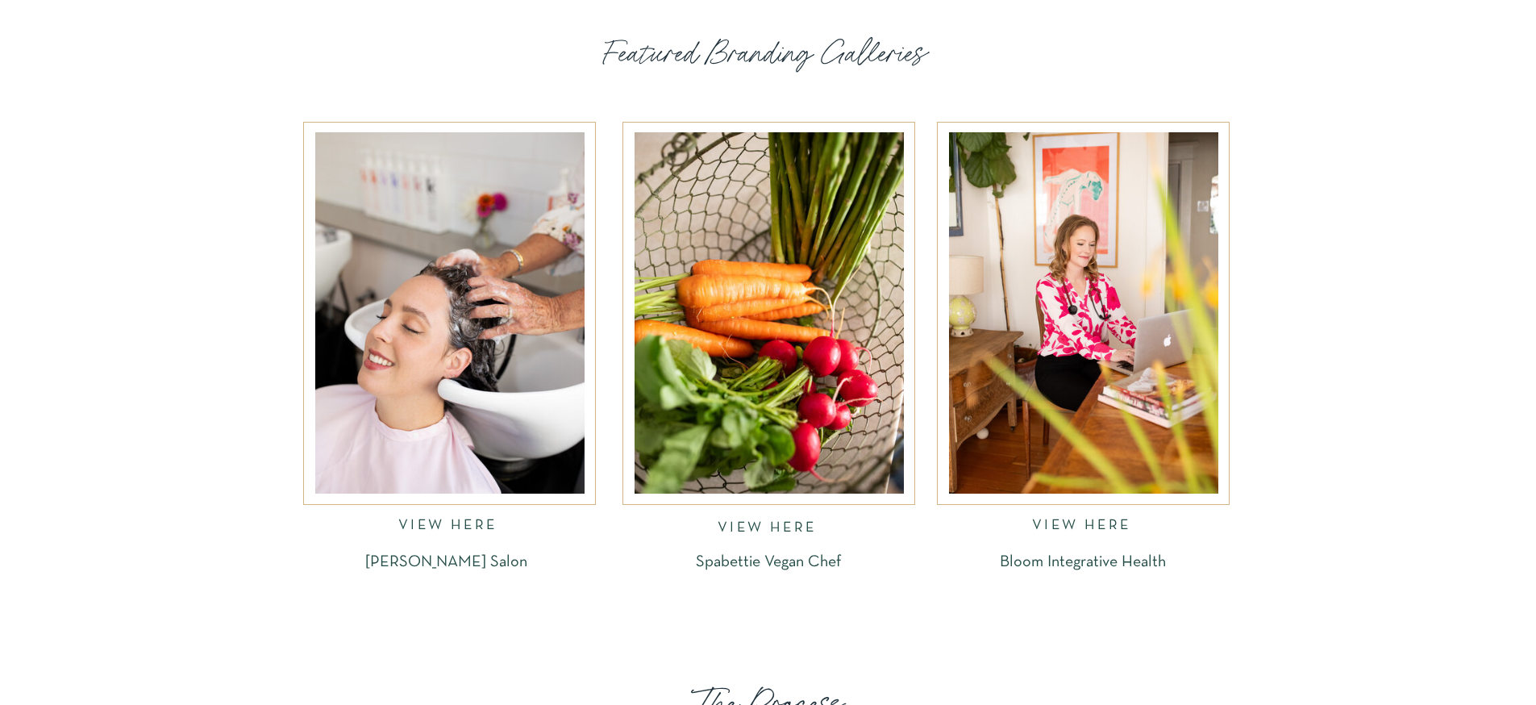
click at [756, 292] on div at bounding box center [769, 312] width 269 height 361
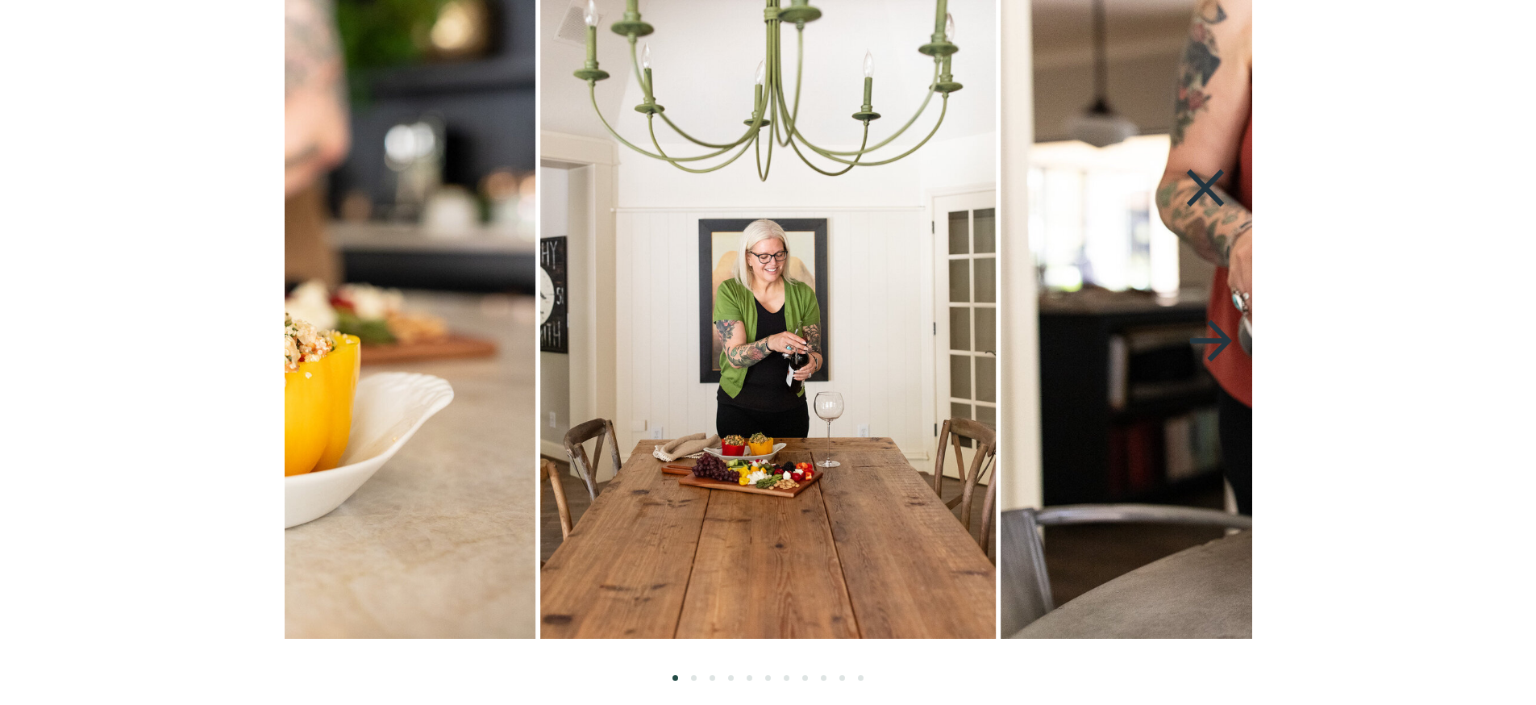
click at [1219, 339] on icon at bounding box center [1210, 340] width 42 height 42
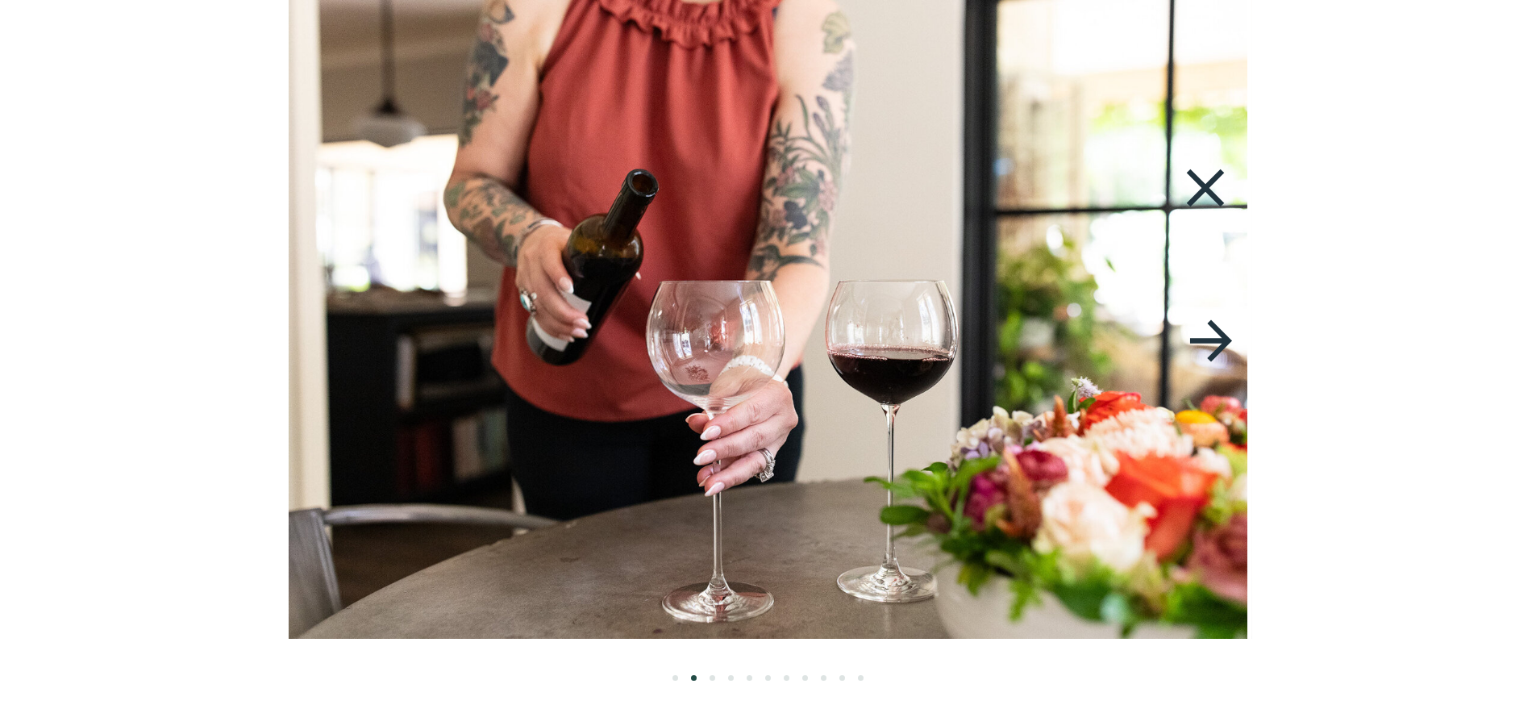
click at [1219, 339] on icon at bounding box center [1210, 340] width 42 height 42
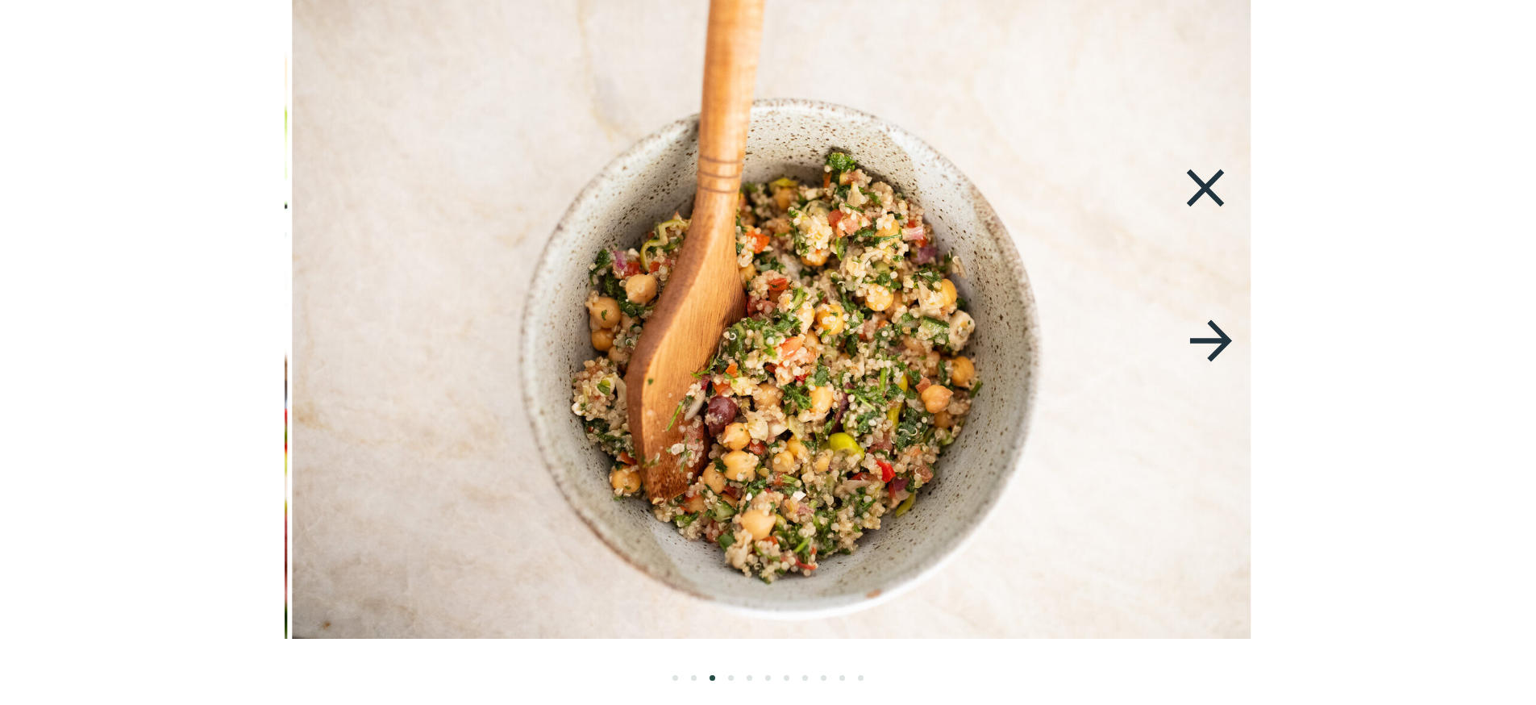
click at [1219, 339] on icon at bounding box center [1210, 340] width 42 height 42
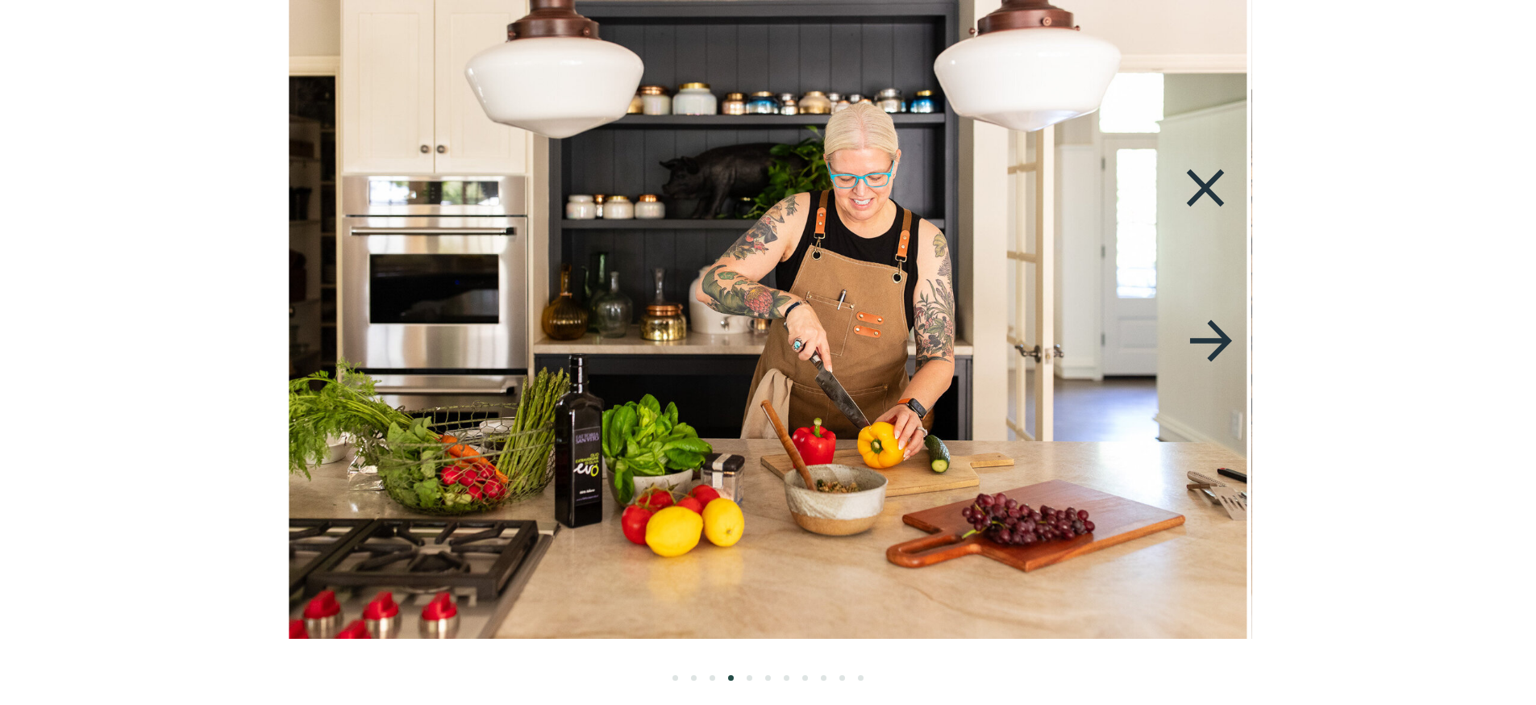
click at [1225, 342] on icon at bounding box center [1210, 340] width 42 height 42
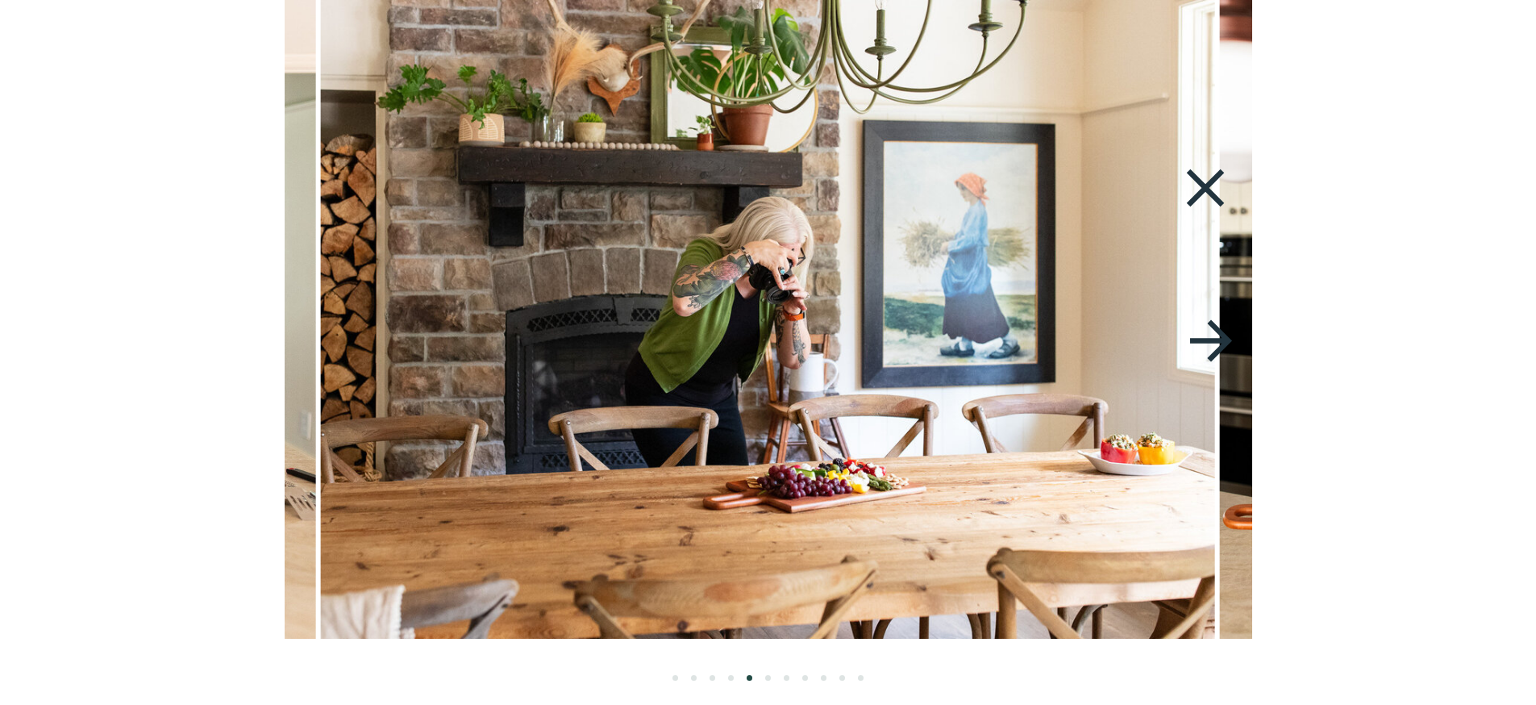
click at [1225, 342] on icon at bounding box center [1210, 340] width 42 height 42
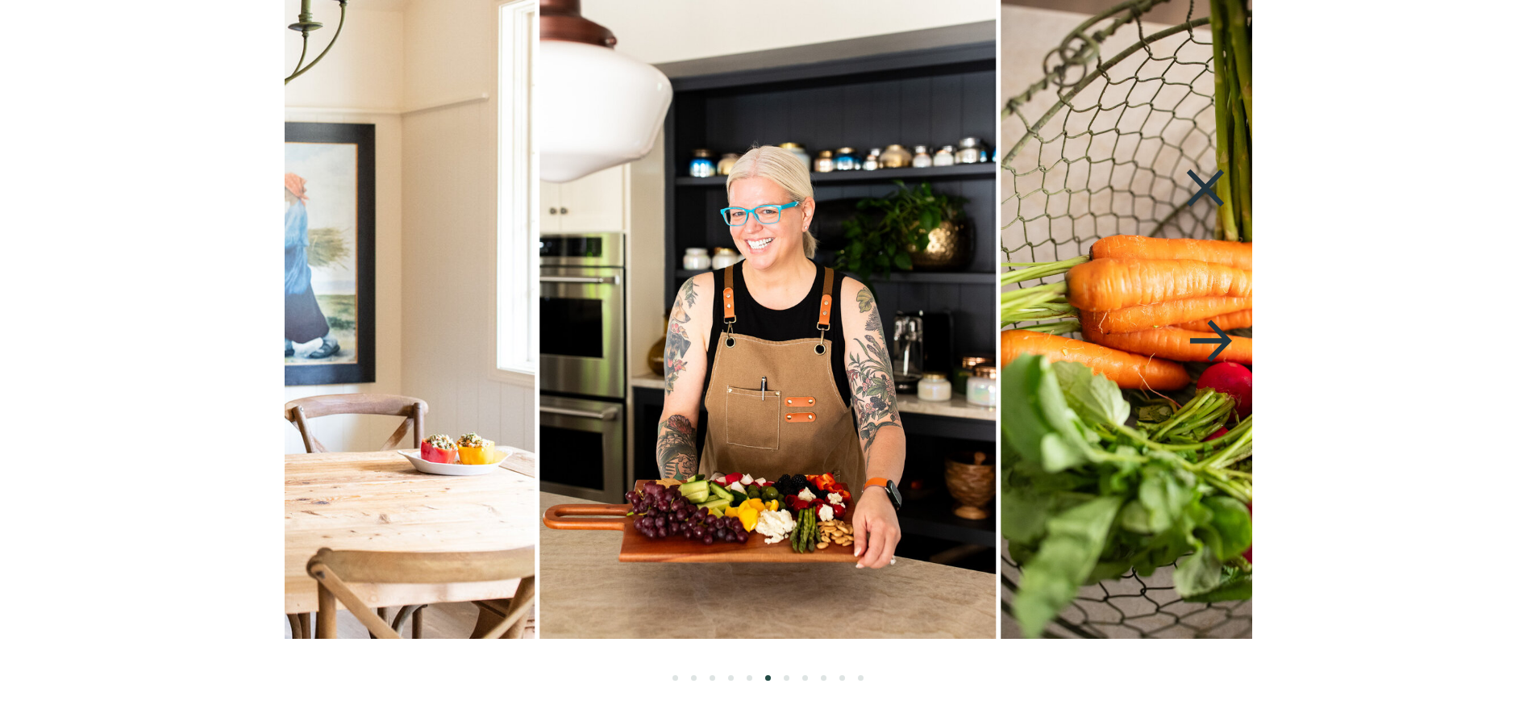
click at [1225, 342] on icon at bounding box center [1210, 340] width 42 height 42
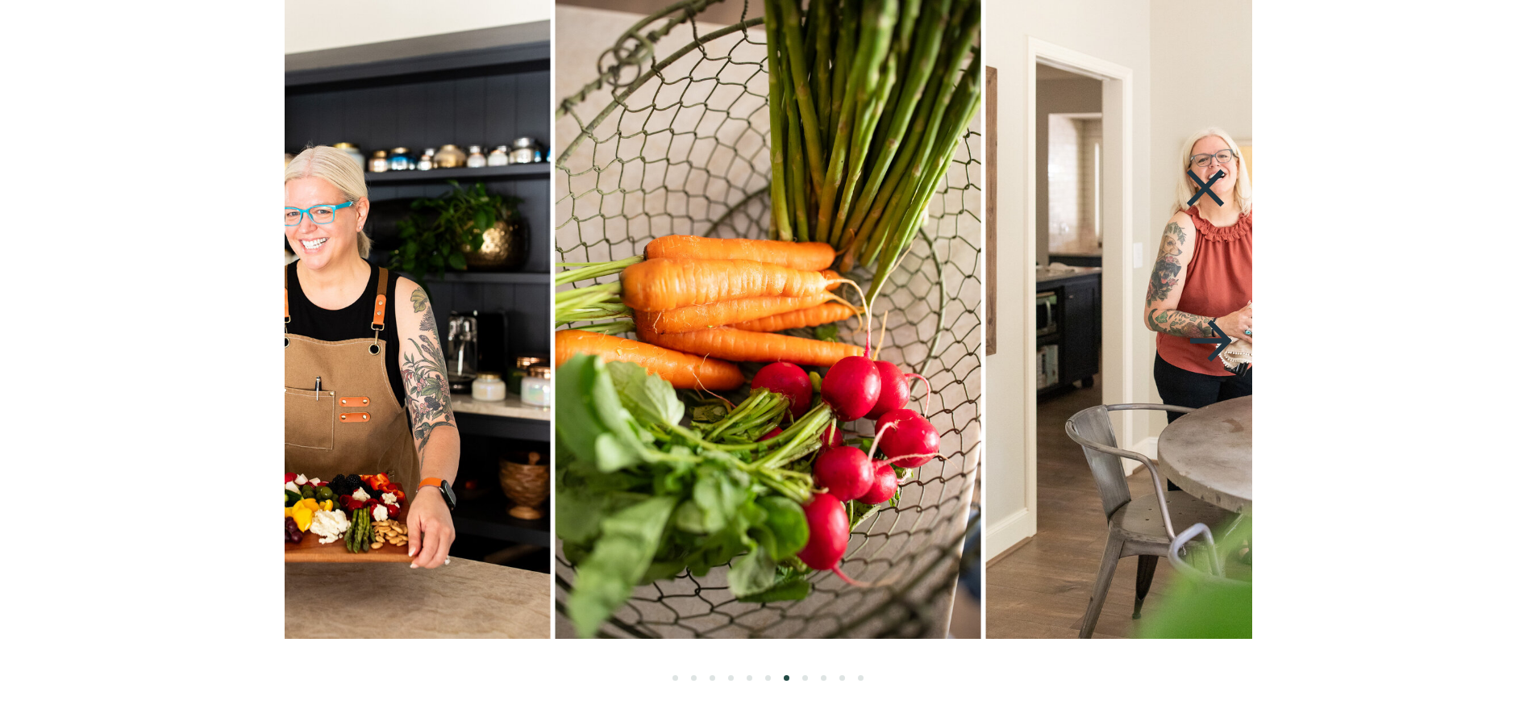
click at [1225, 342] on icon at bounding box center [1210, 340] width 42 height 42
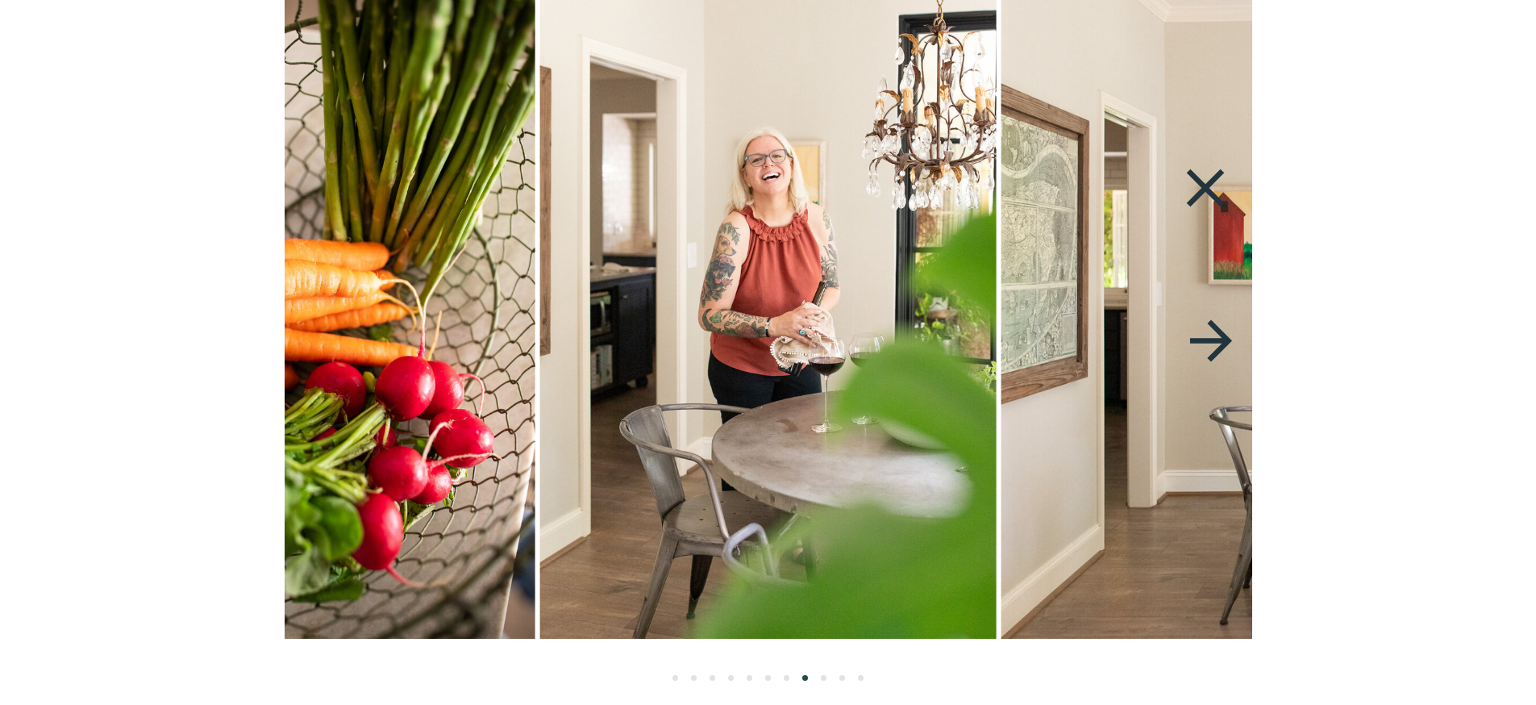
click at [1225, 342] on icon at bounding box center [1210, 340] width 42 height 42
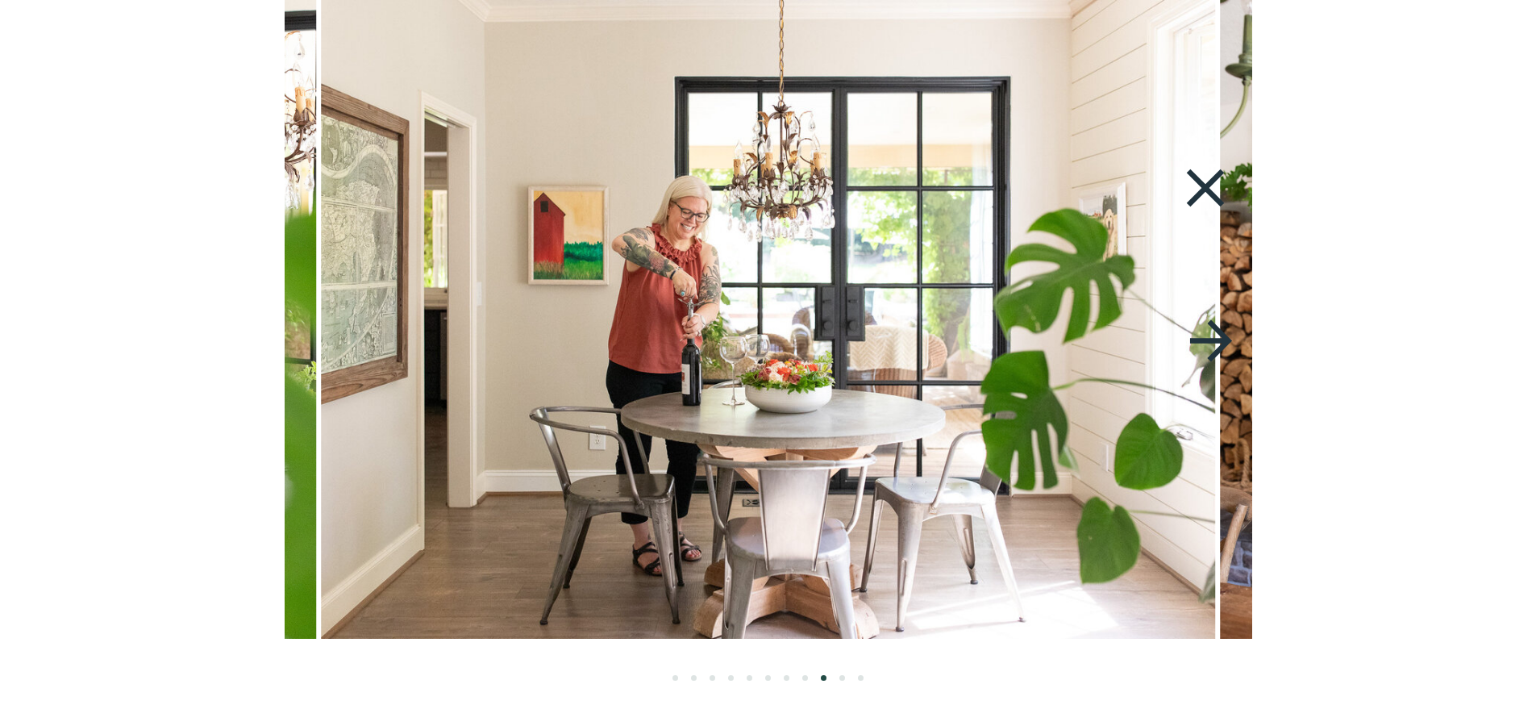
click at [1225, 342] on icon at bounding box center [1210, 340] width 42 height 42
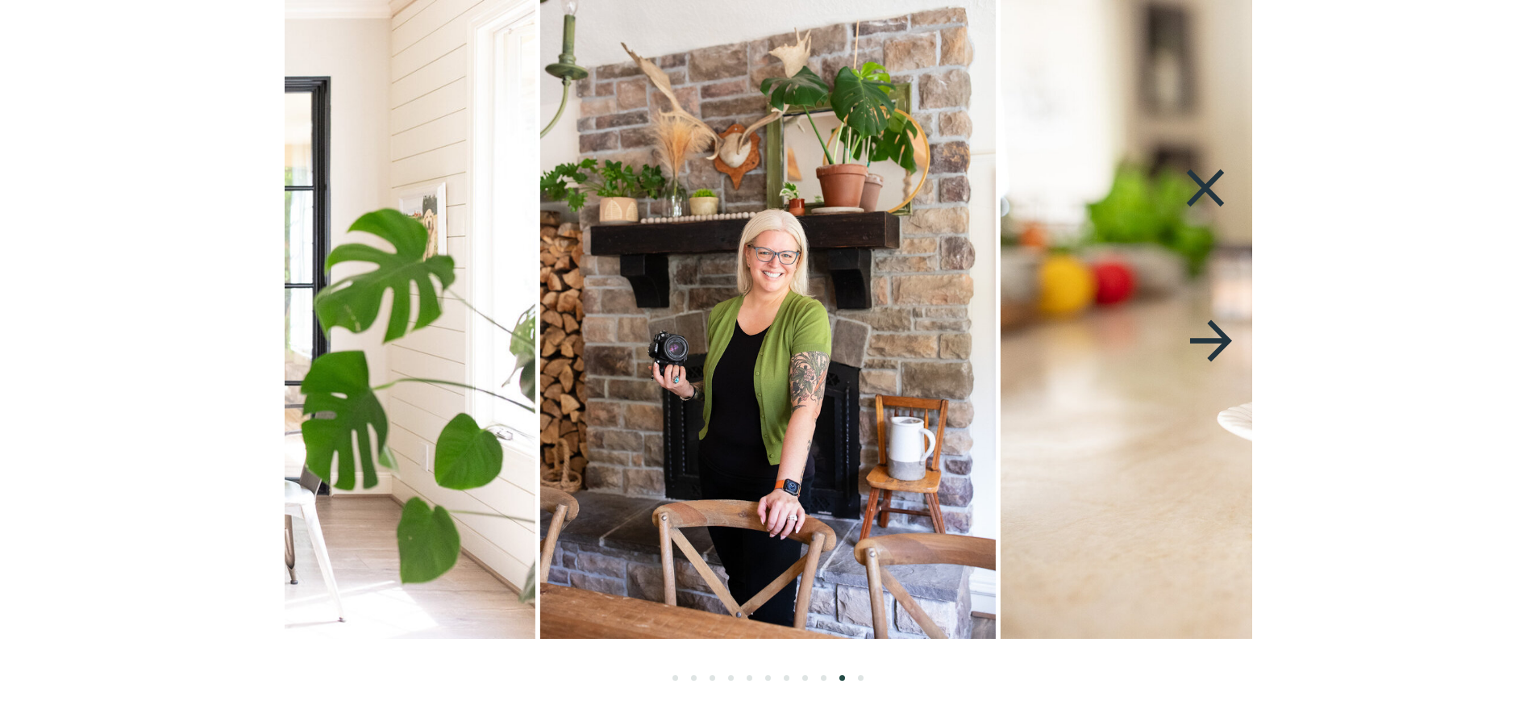
click at [1225, 342] on icon at bounding box center [1210, 340] width 42 height 42
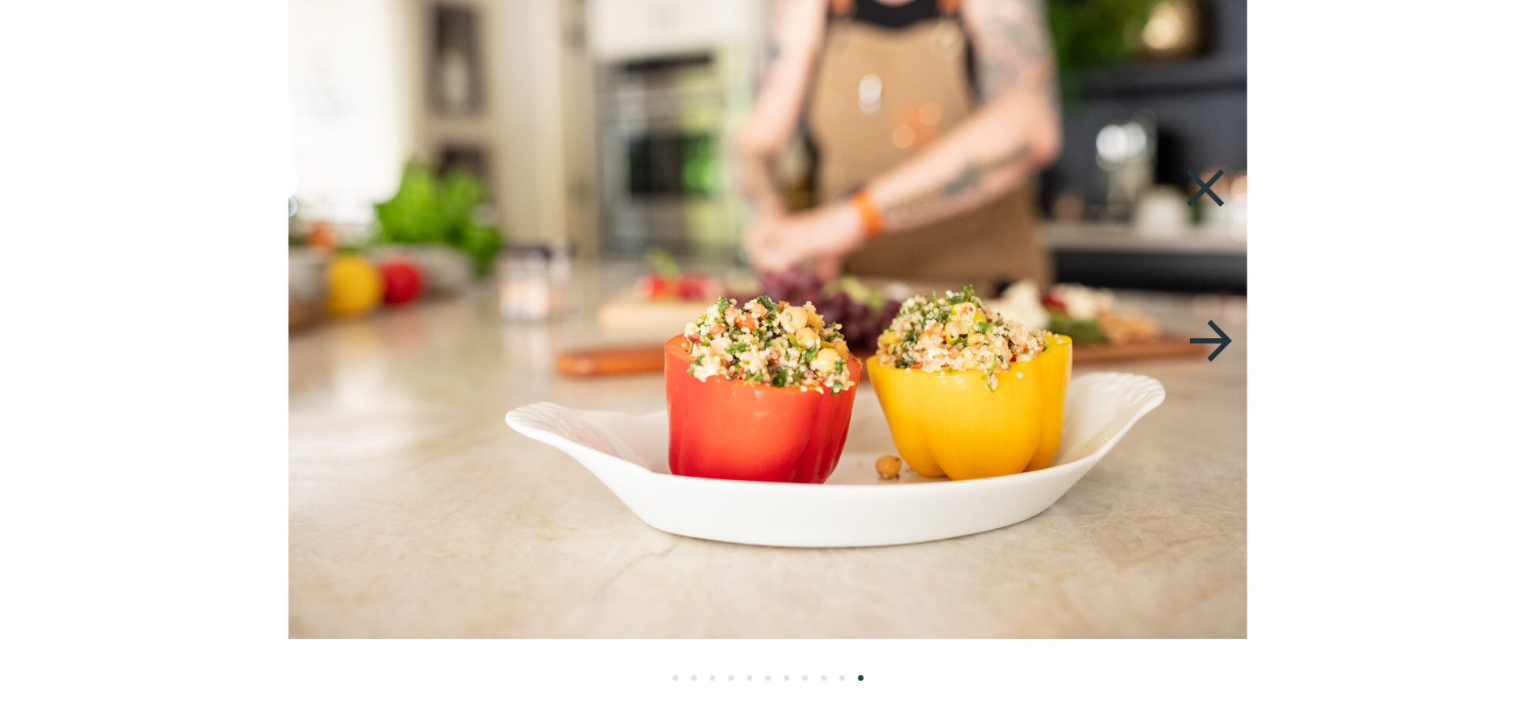
click at [1225, 342] on icon at bounding box center [1210, 340] width 42 height 42
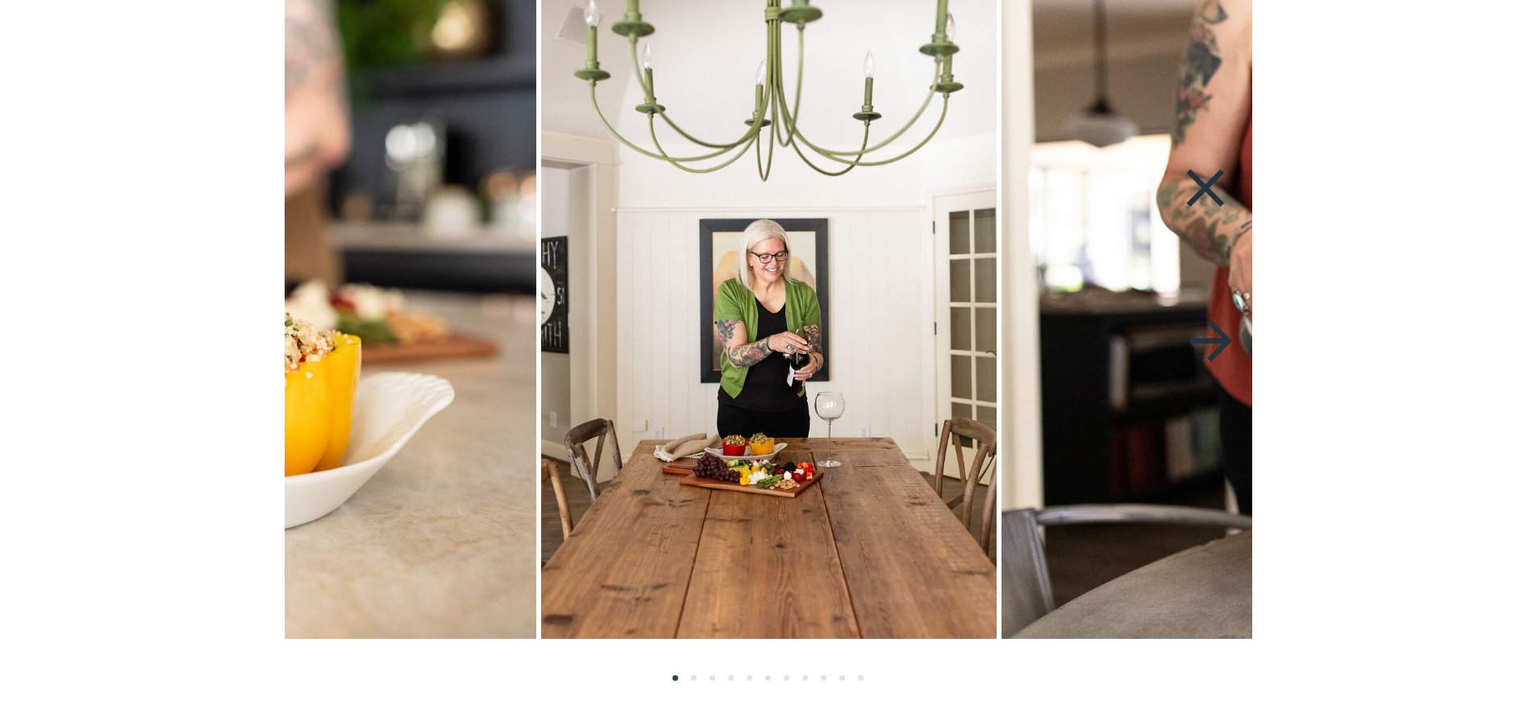
click at [1225, 342] on icon at bounding box center [1210, 340] width 42 height 42
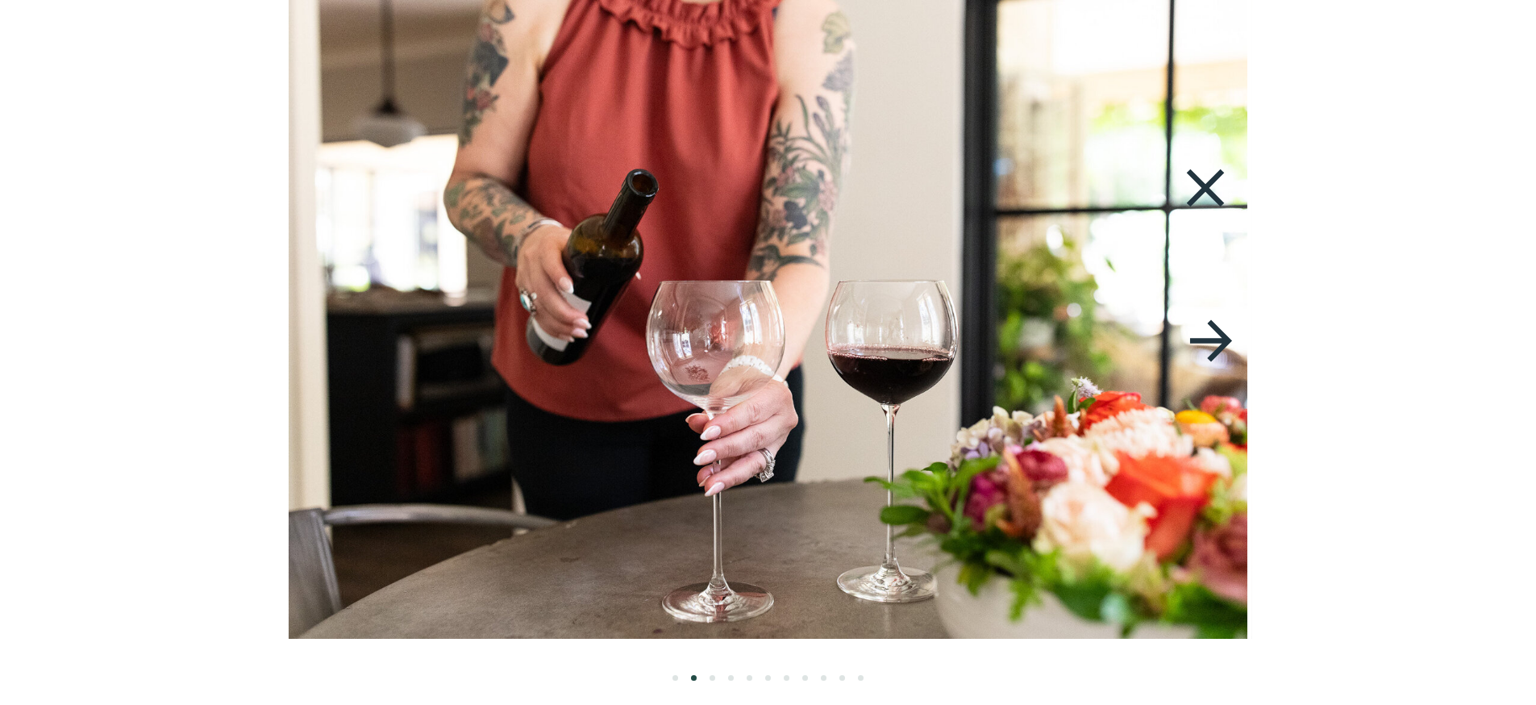
click at [1225, 342] on icon at bounding box center [1210, 340] width 42 height 42
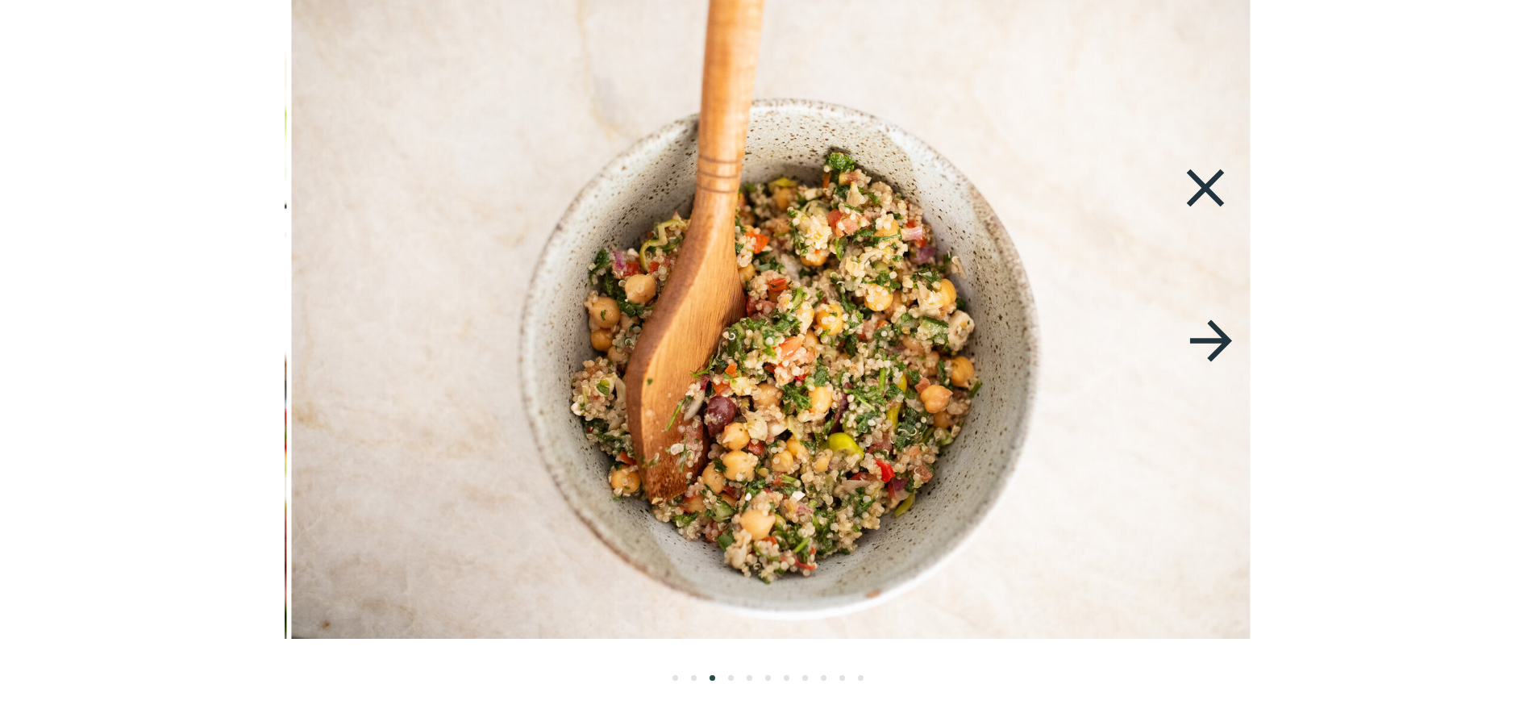
click at [1225, 342] on icon at bounding box center [1210, 340] width 42 height 42
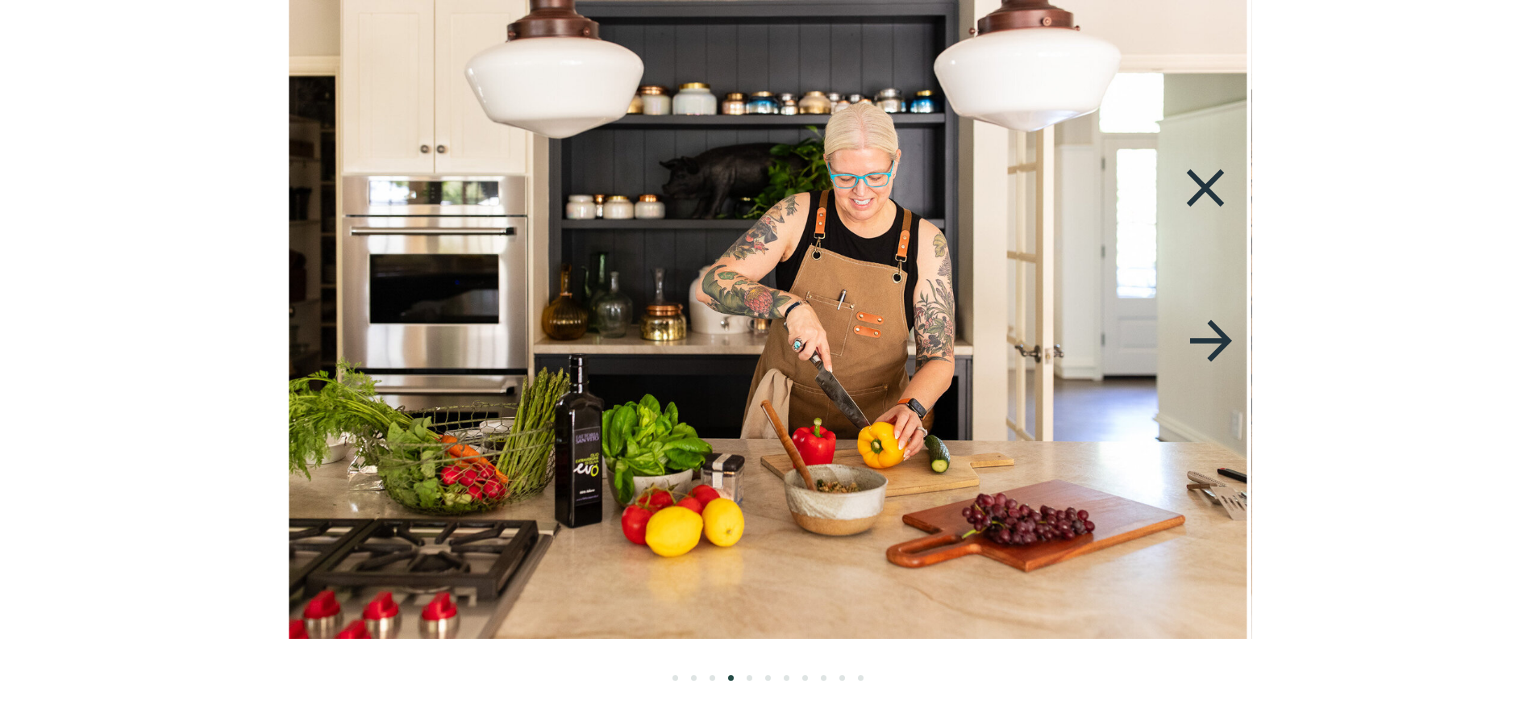
click at [1222, 345] on icon at bounding box center [1210, 340] width 42 height 42
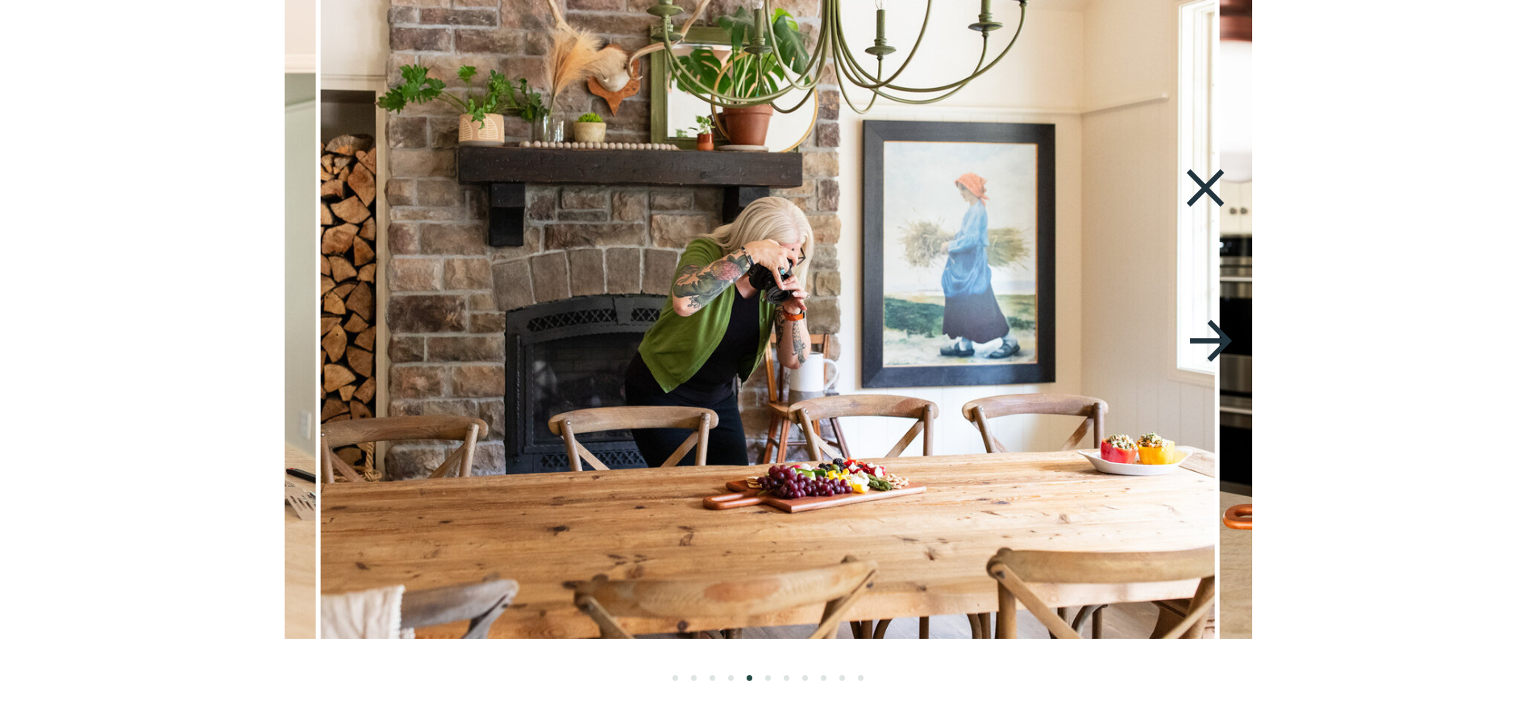
click at [1222, 345] on icon at bounding box center [1210, 340] width 42 height 42
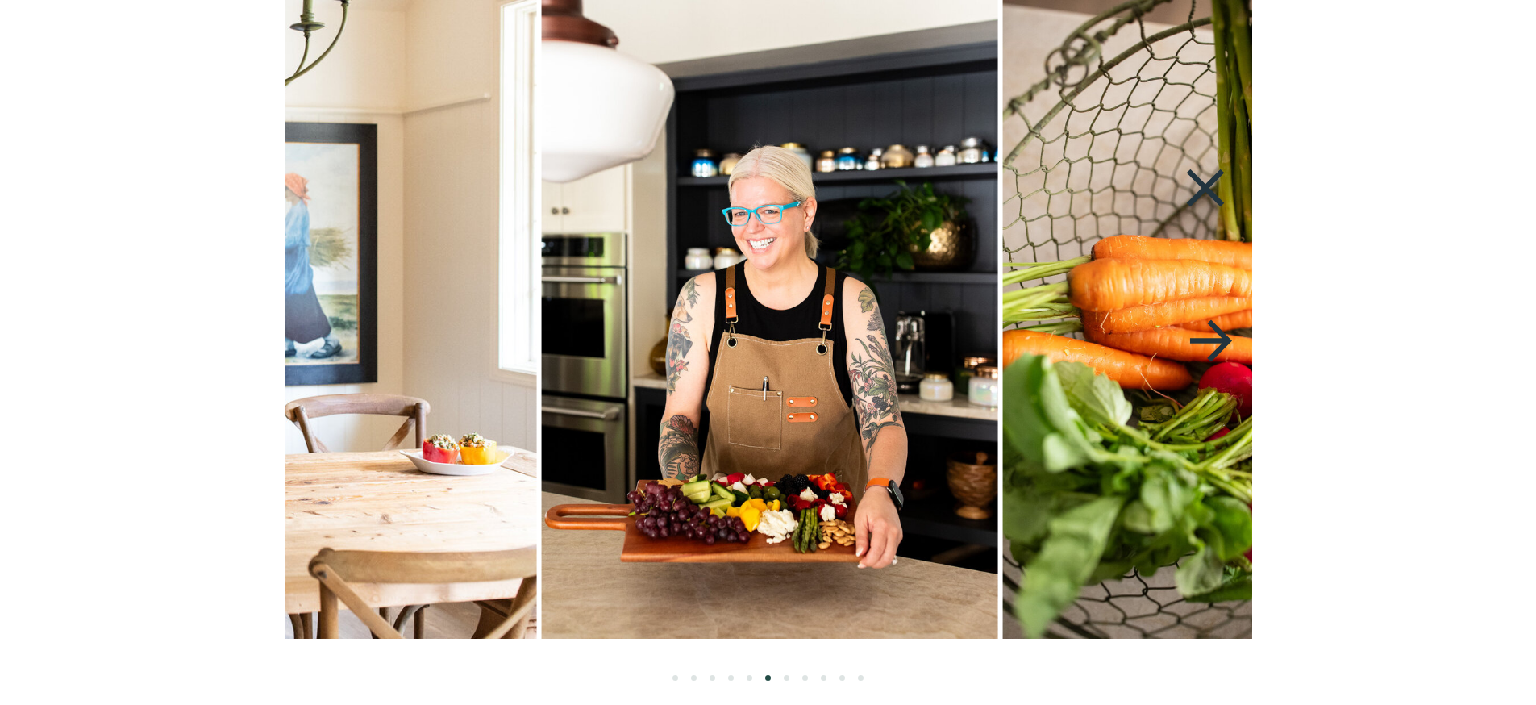
click at [1222, 345] on icon at bounding box center [1210, 340] width 42 height 42
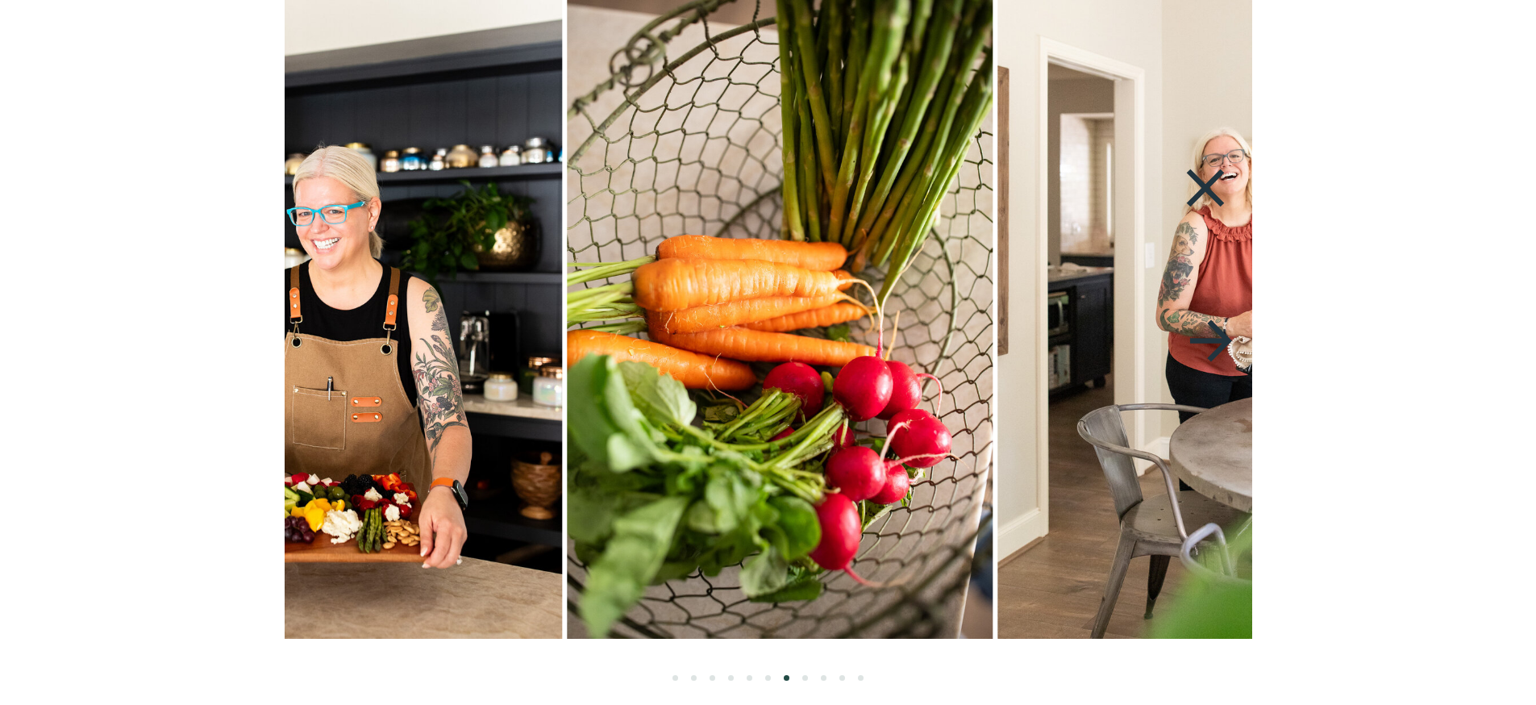
click at [1222, 345] on icon at bounding box center [1210, 340] width 42 height 42
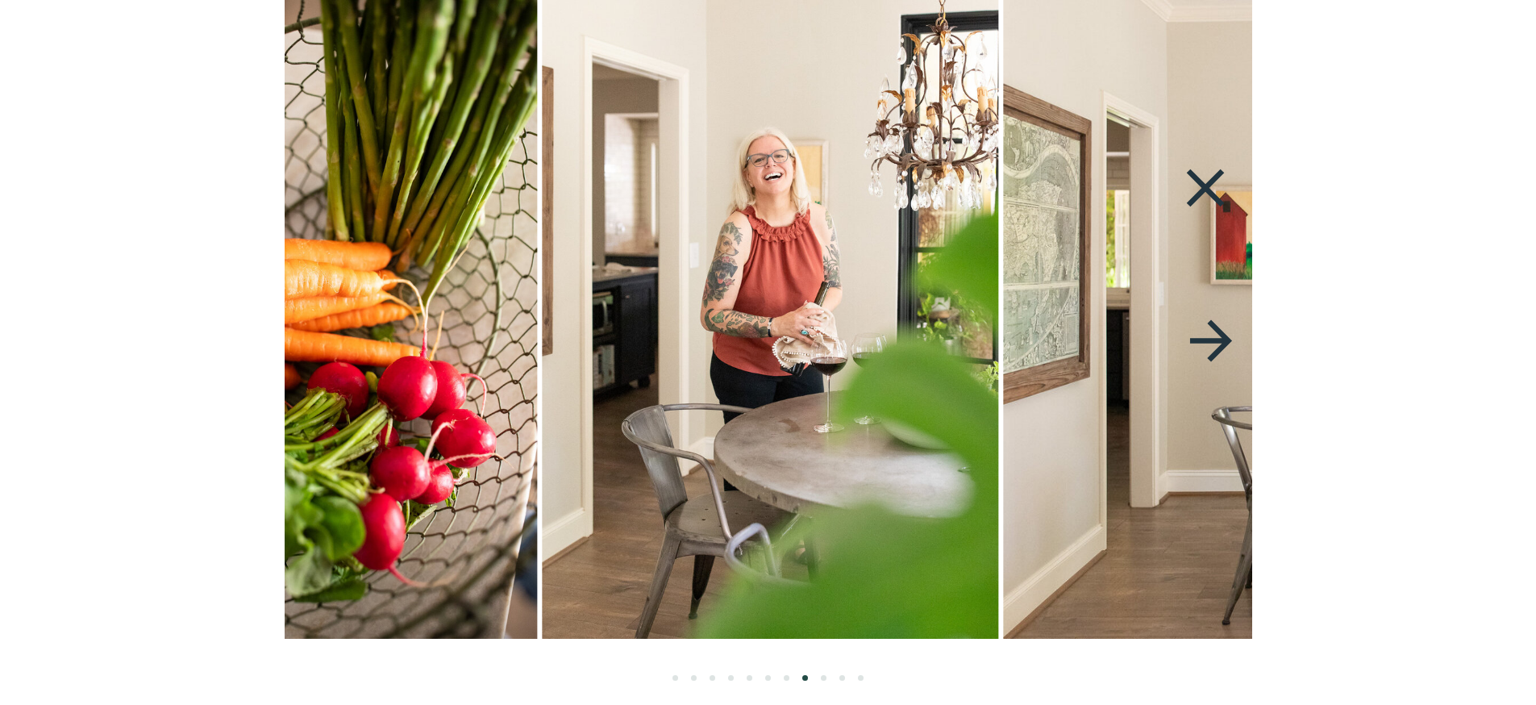
click at [1222, 345] on icon at bounding box center [1210, 340] width 42 height 42
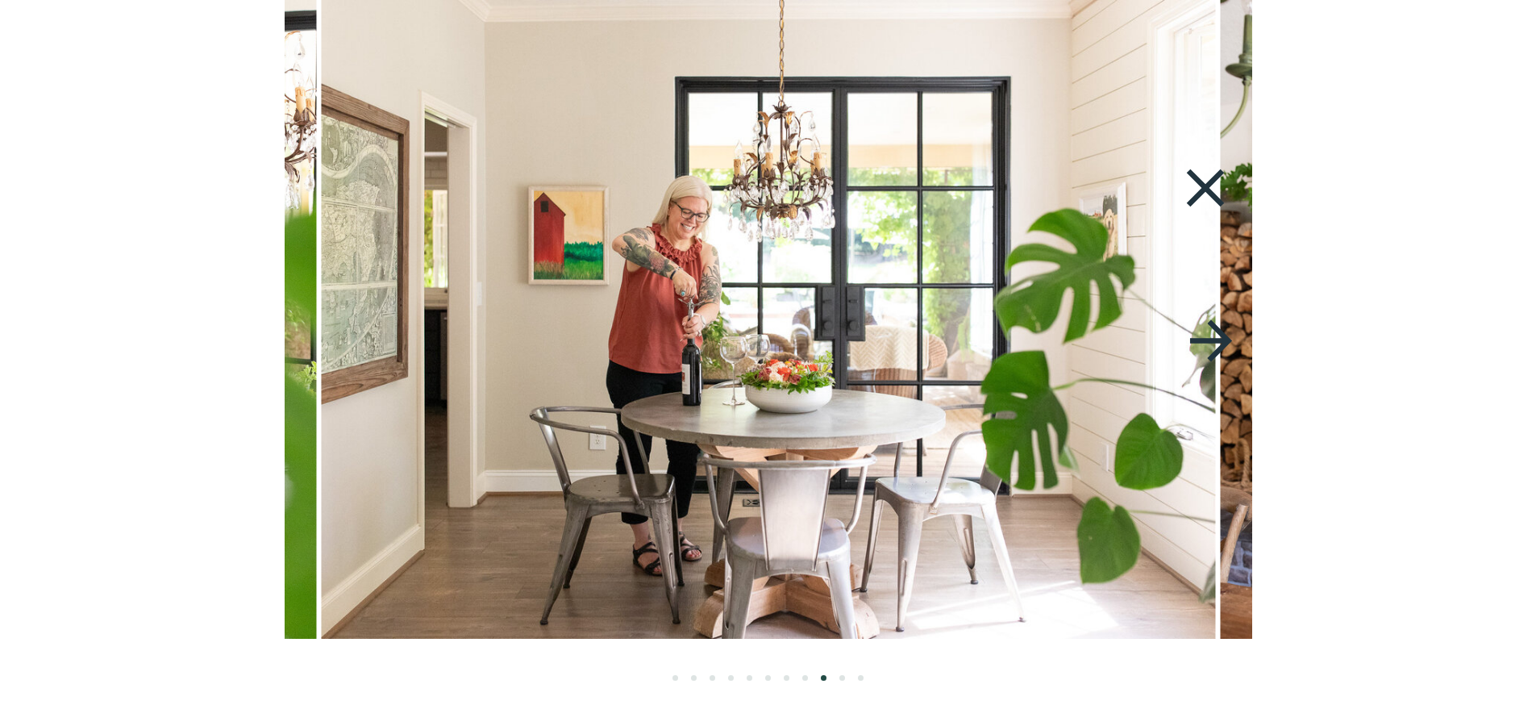
click at [1222, 345] on icon at bounding box center [1210, 340] width 42 height 42
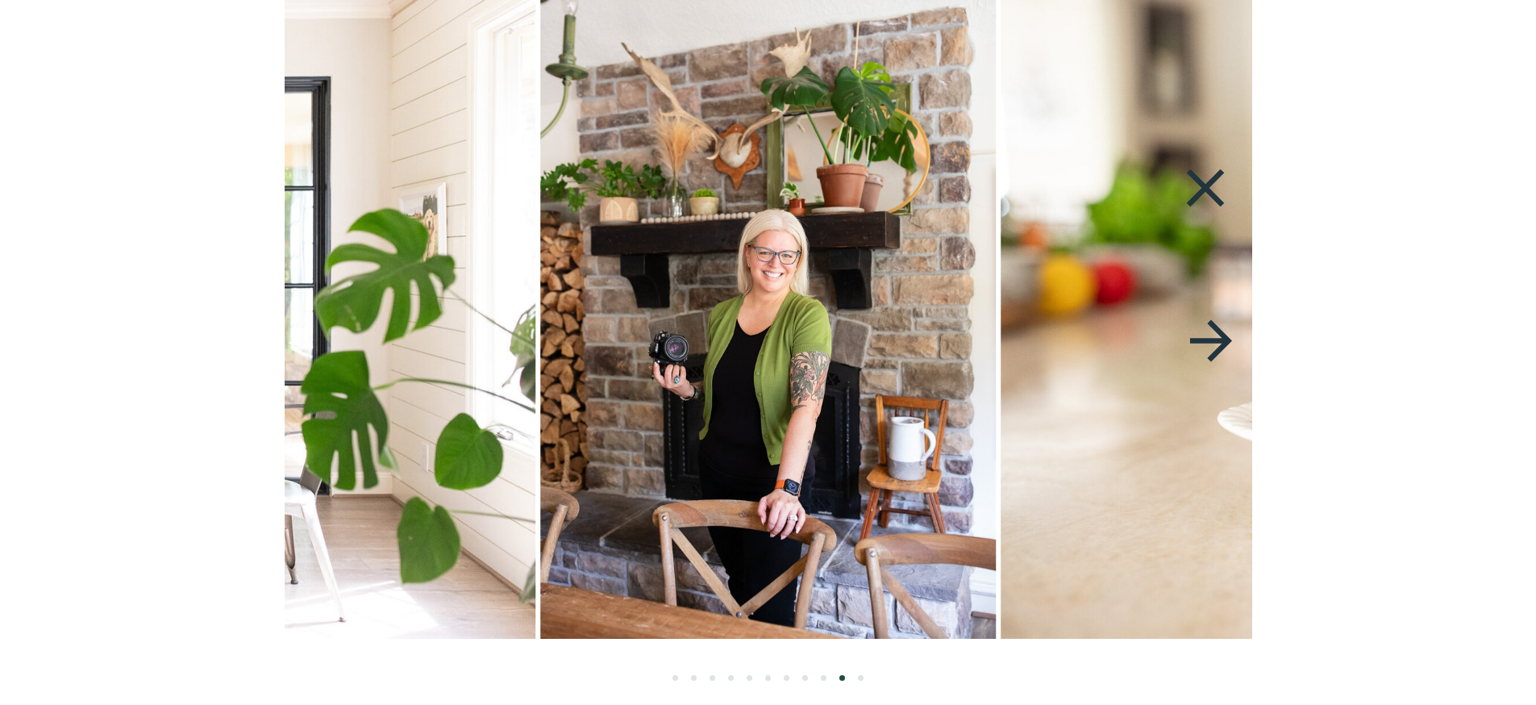
click at [1222, 345] on icon at bounding box center [1210, 340] width 42 height 42
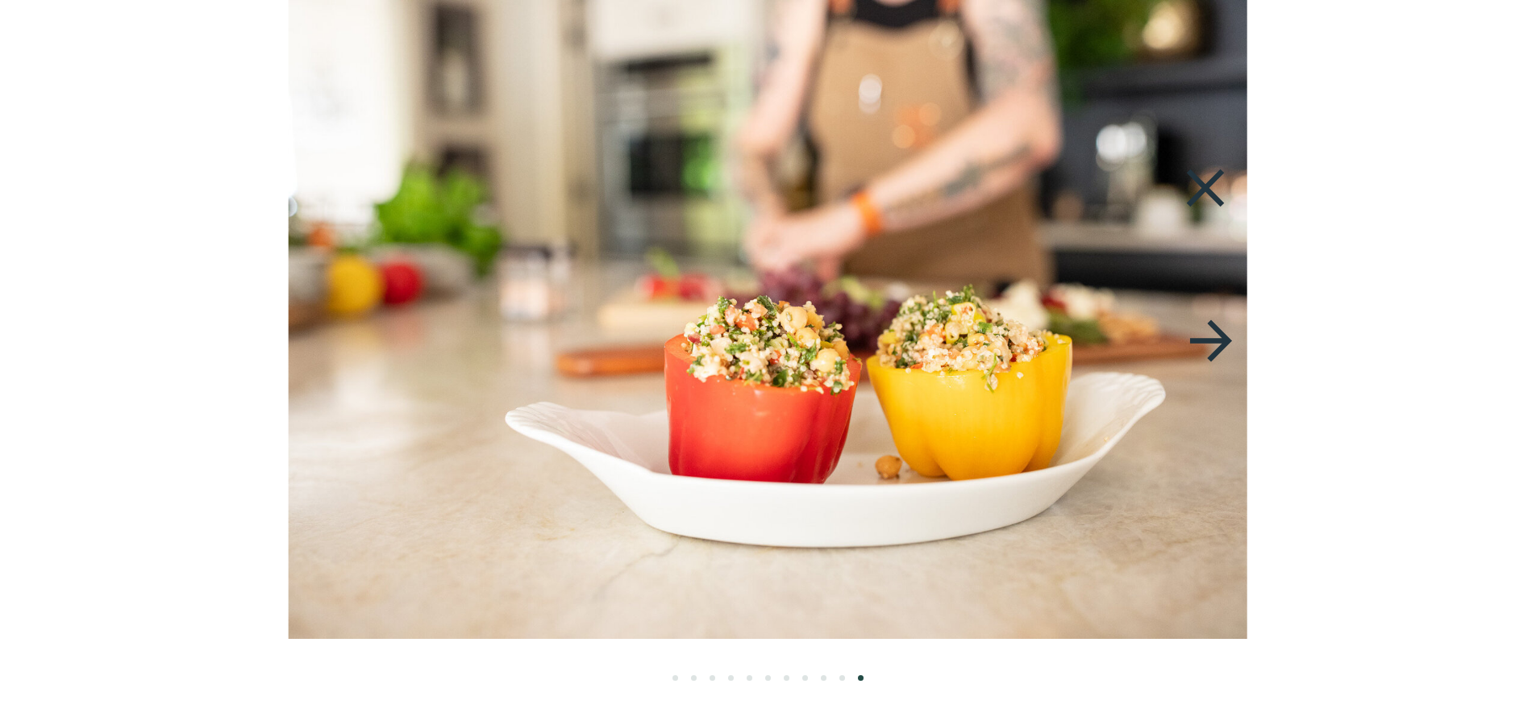
click at [1222, 345] on icon at bounding box center [1210, 340] width 42 height 42
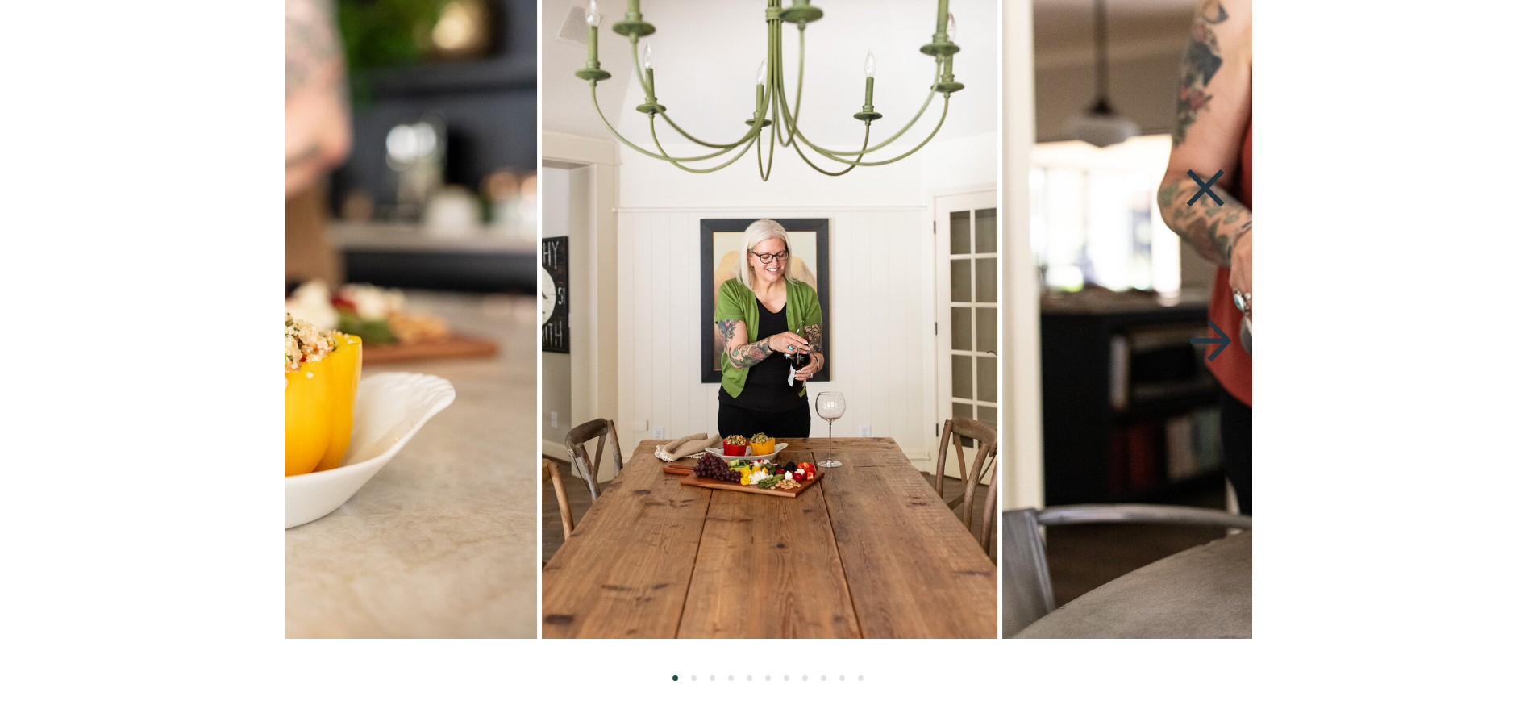
click at [1222, 345] on icon at bounding box center [1210, 340] width 42 height 42
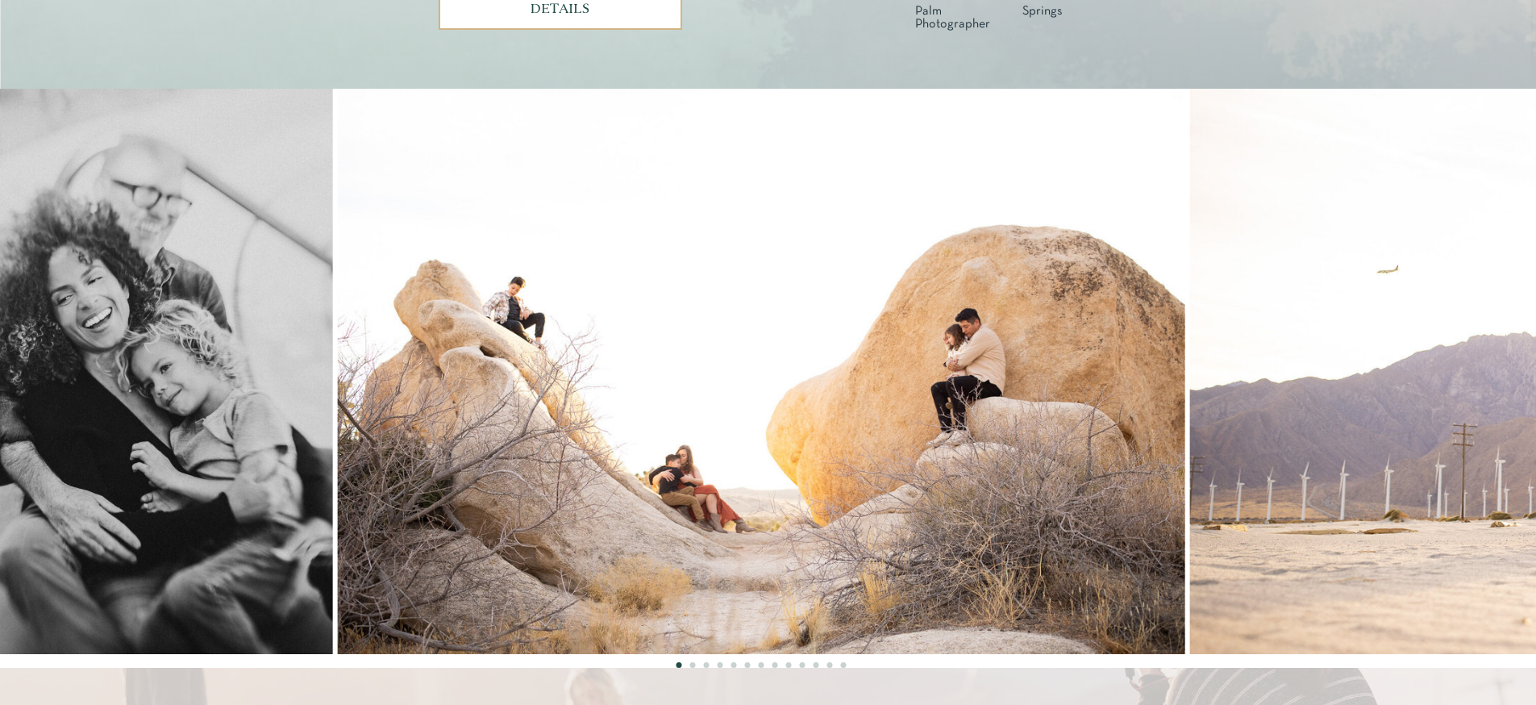
scroll to position [1295, 0]
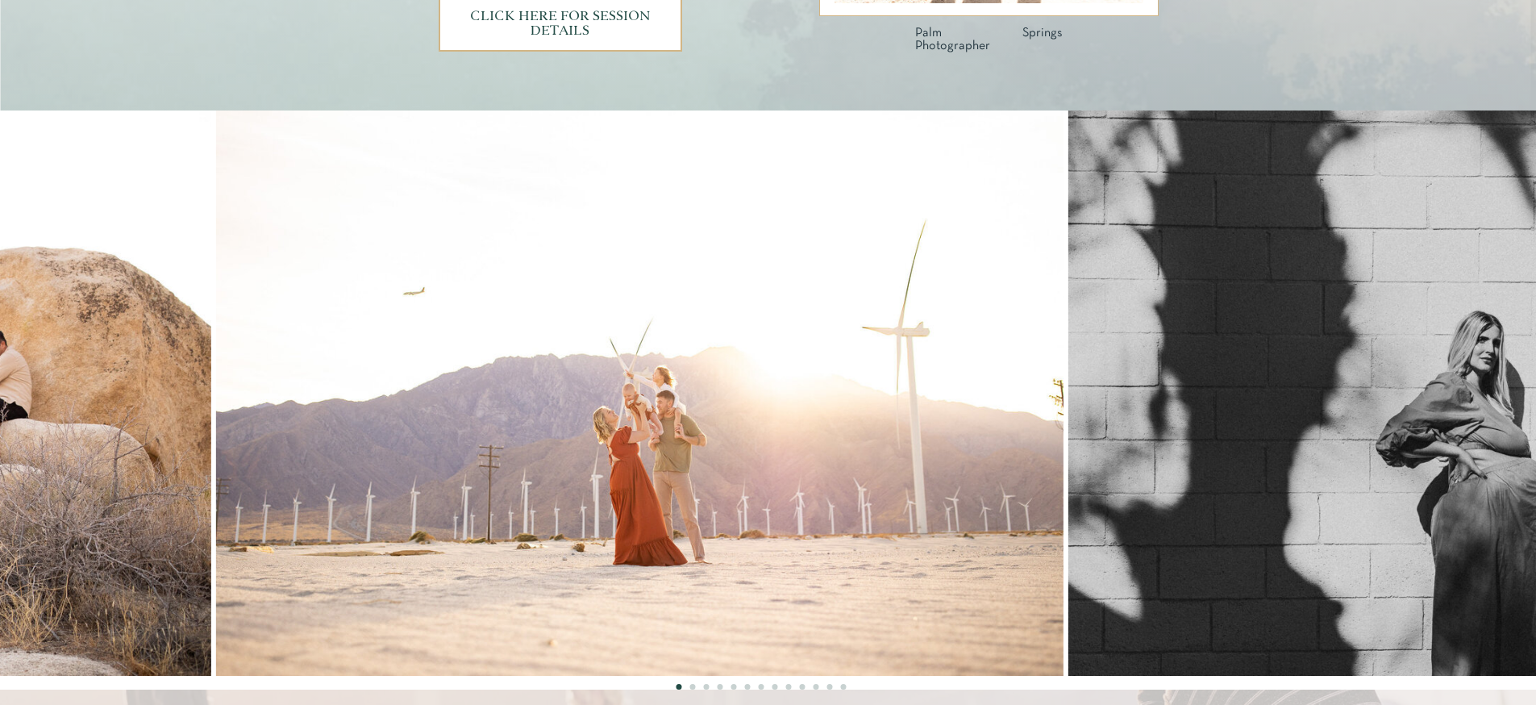
click at [338, 455] on img at bounding box center [640, 392] width 848 height 565
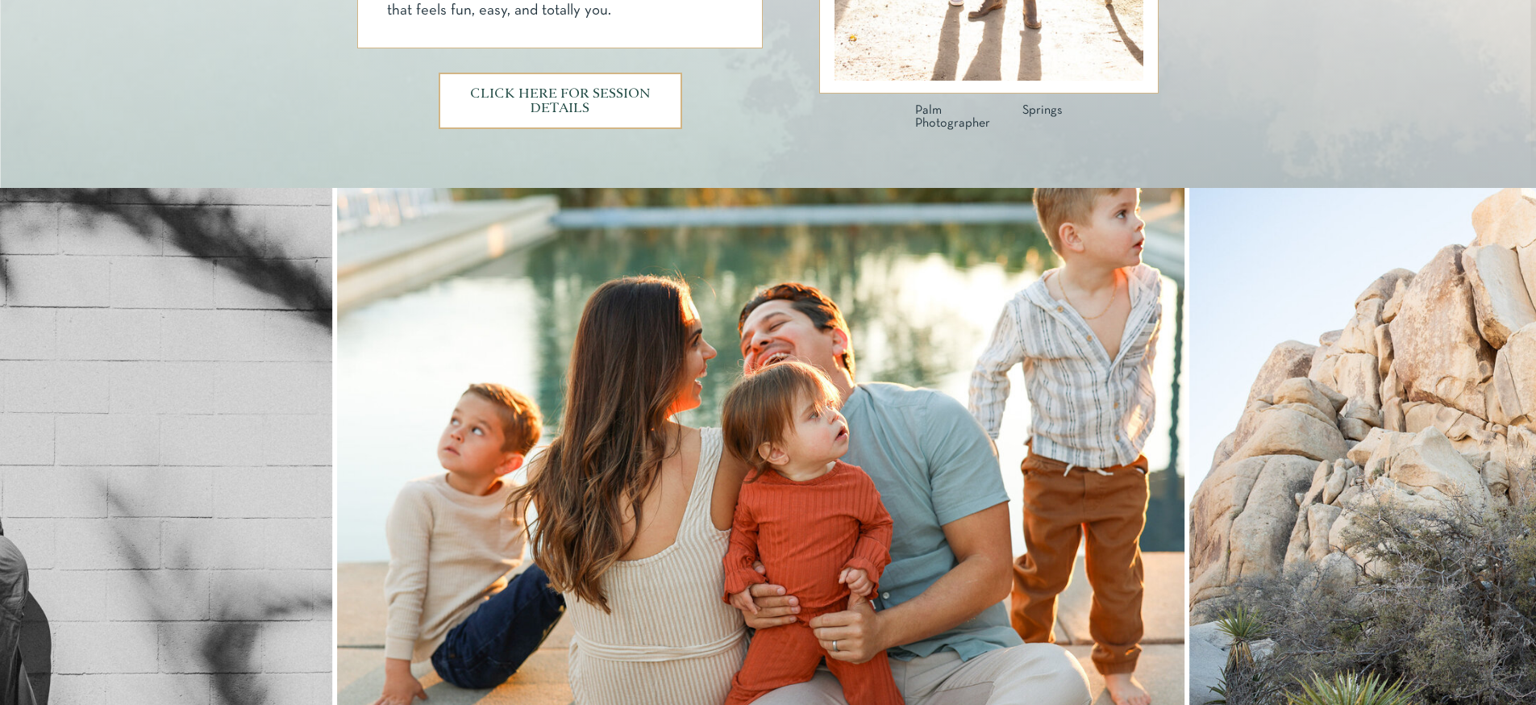
scroll to position [1107, 0]
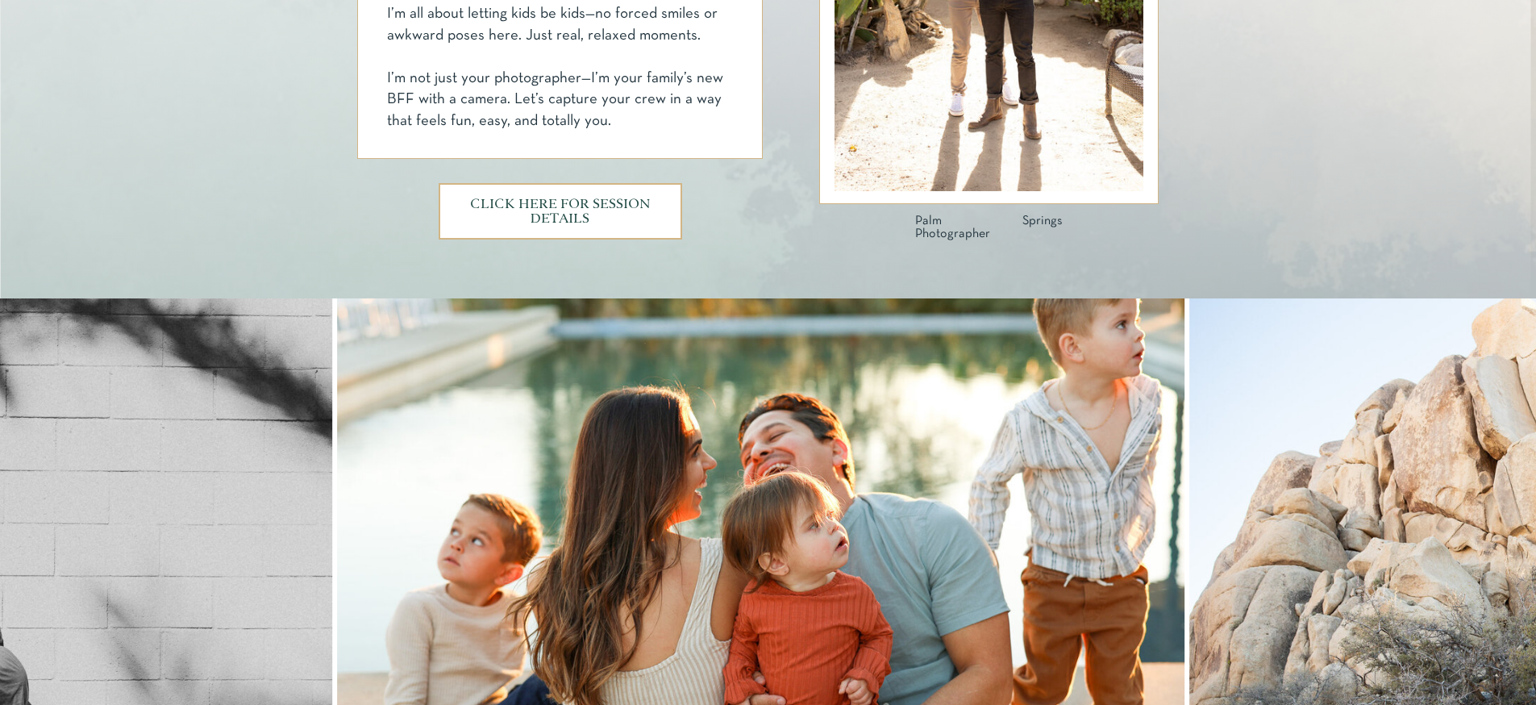
click at [616, 218] on h3 "CLICK HERE FOR SESSION DETAILS" at bounding box center [560, 211] width 182 height 27
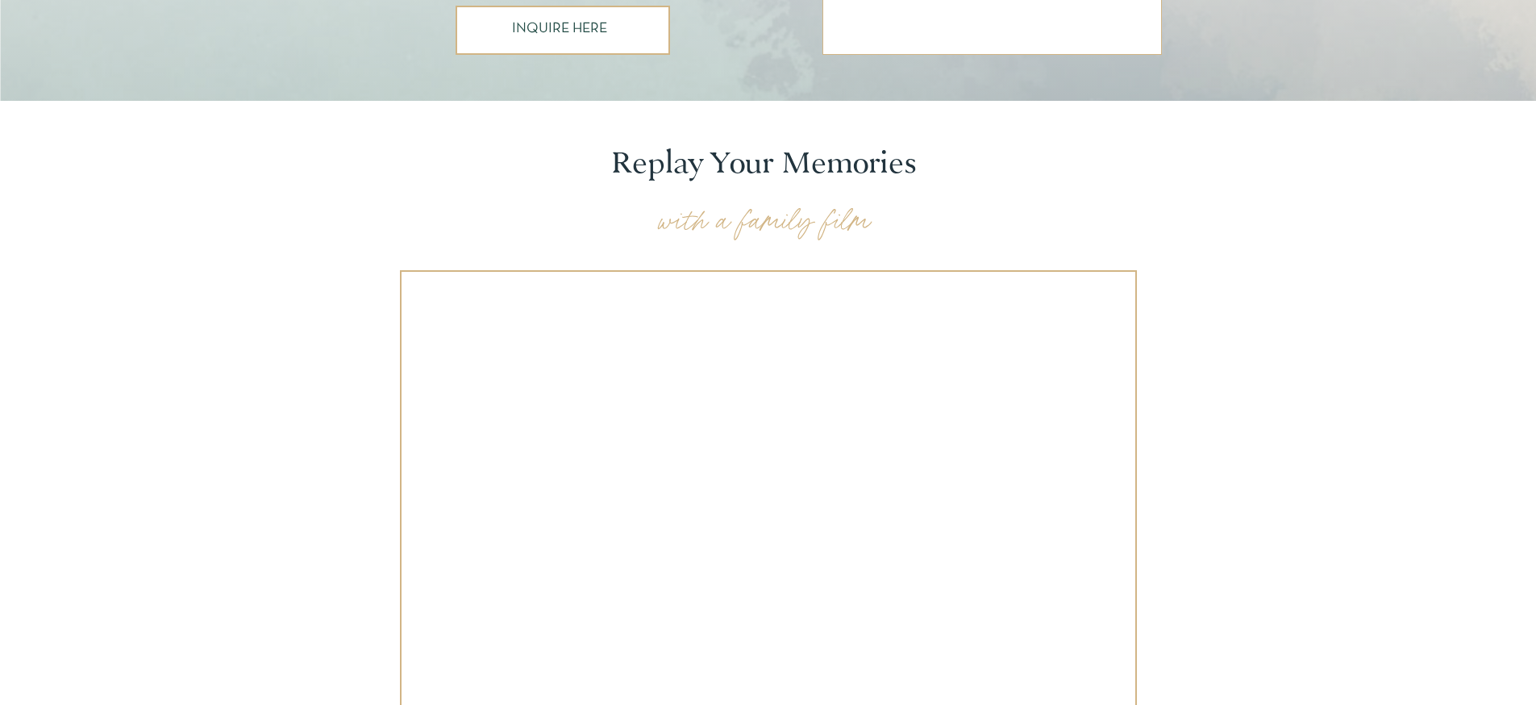
scroll to position [1309, 0]
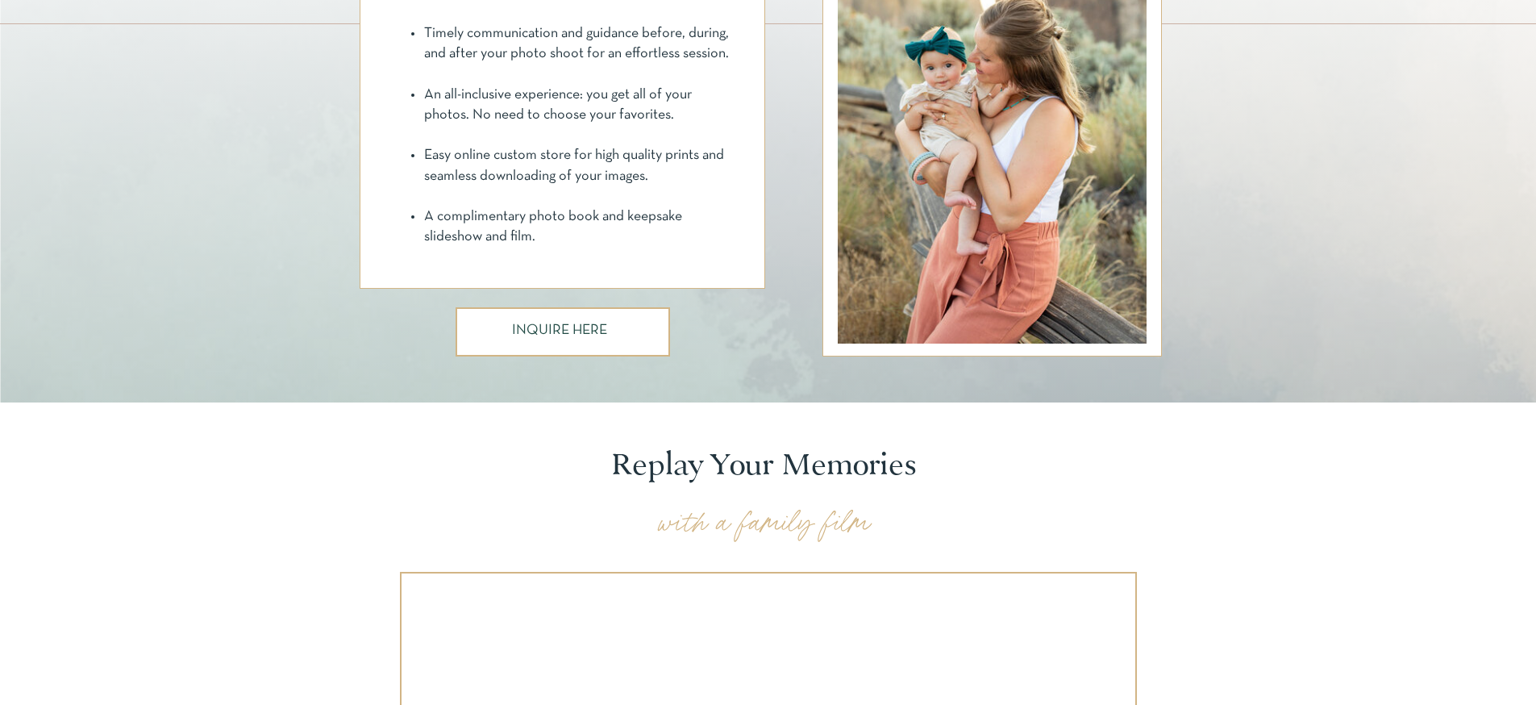
click at [614, 331] on div at bounding box center [563, 331] width 214 height 49
